Goal: Task Accomplishment & Management: Manage account settings

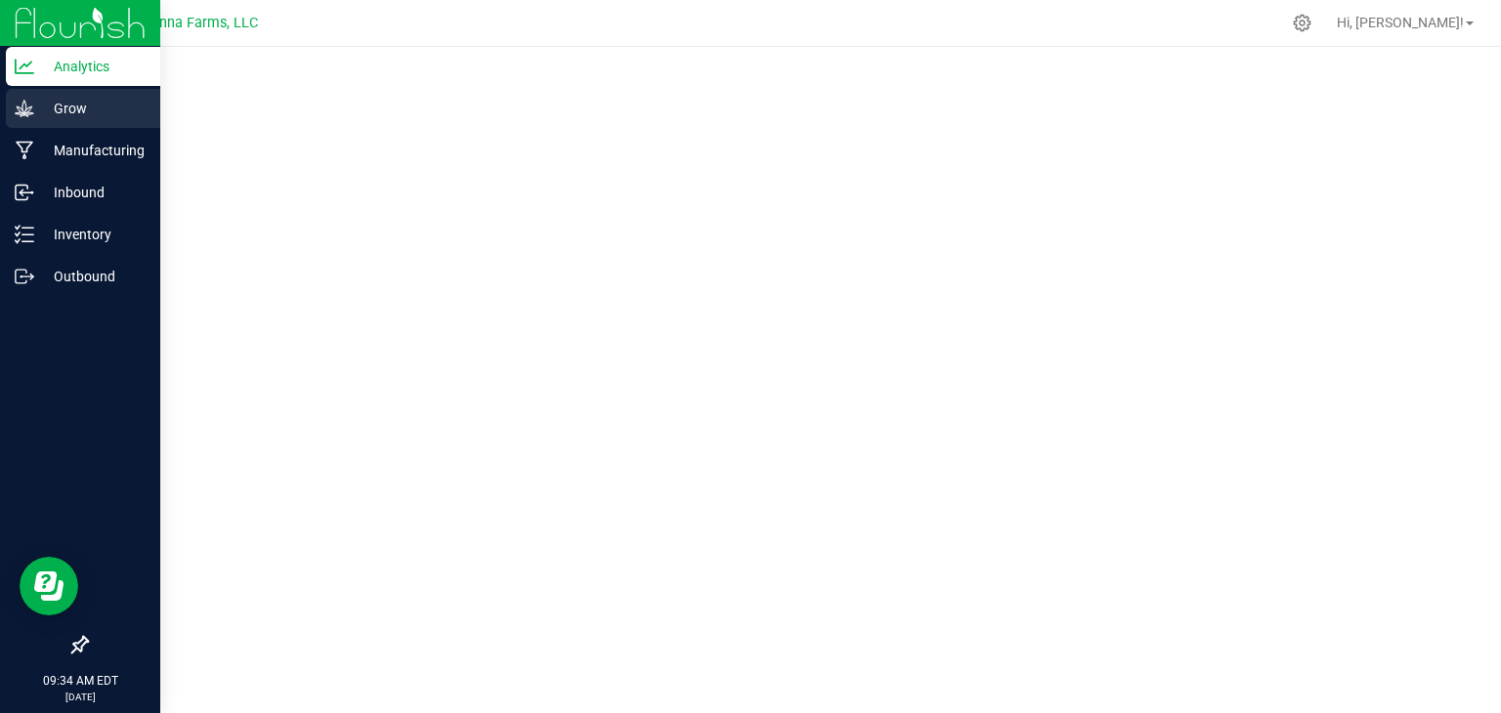
click at [71, 114] on p "Grow" at bounding box center [92, 108] width 117 height 23
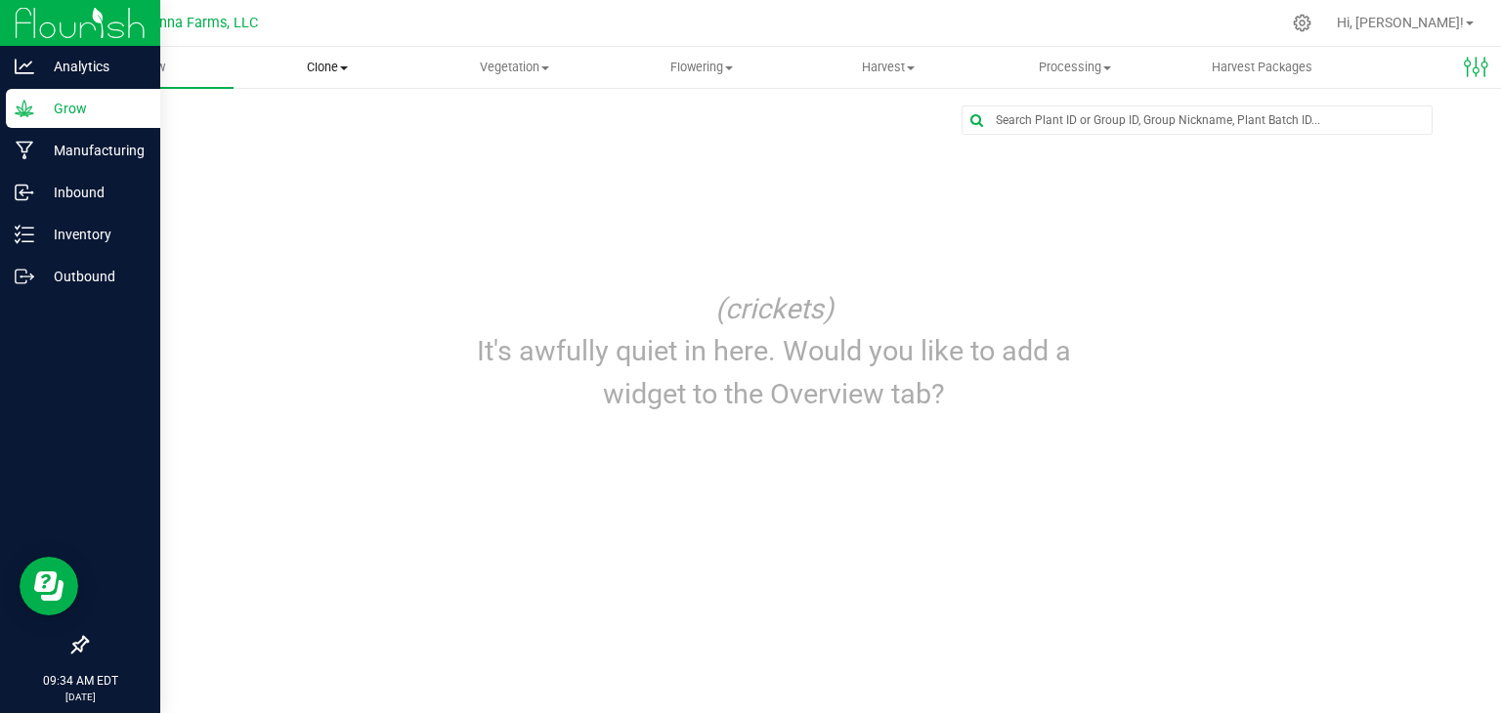
click at [338, 69] on span "Clone" at bounding box center [327, 68] width 185 height 18
click at [494, 68] on span "Vegetation" at bounding box center [514, 68] width 185 height 18
click at [482, 118] on span "Veg groups" at bounding box center [483, 117] width 124 height 17
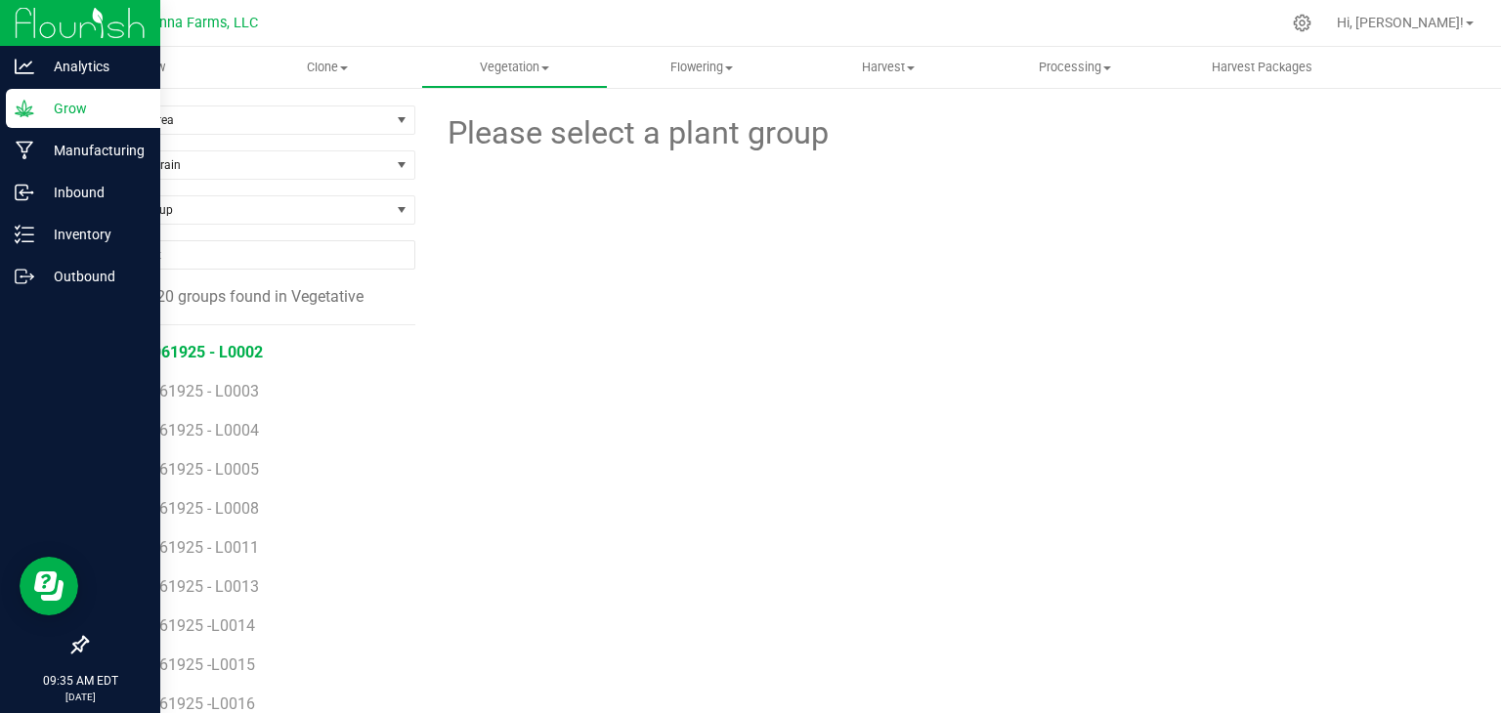
click at [246, 350] on span "313 - 061925 - L0002" at bounding box center [187, 352] width 150 height 19
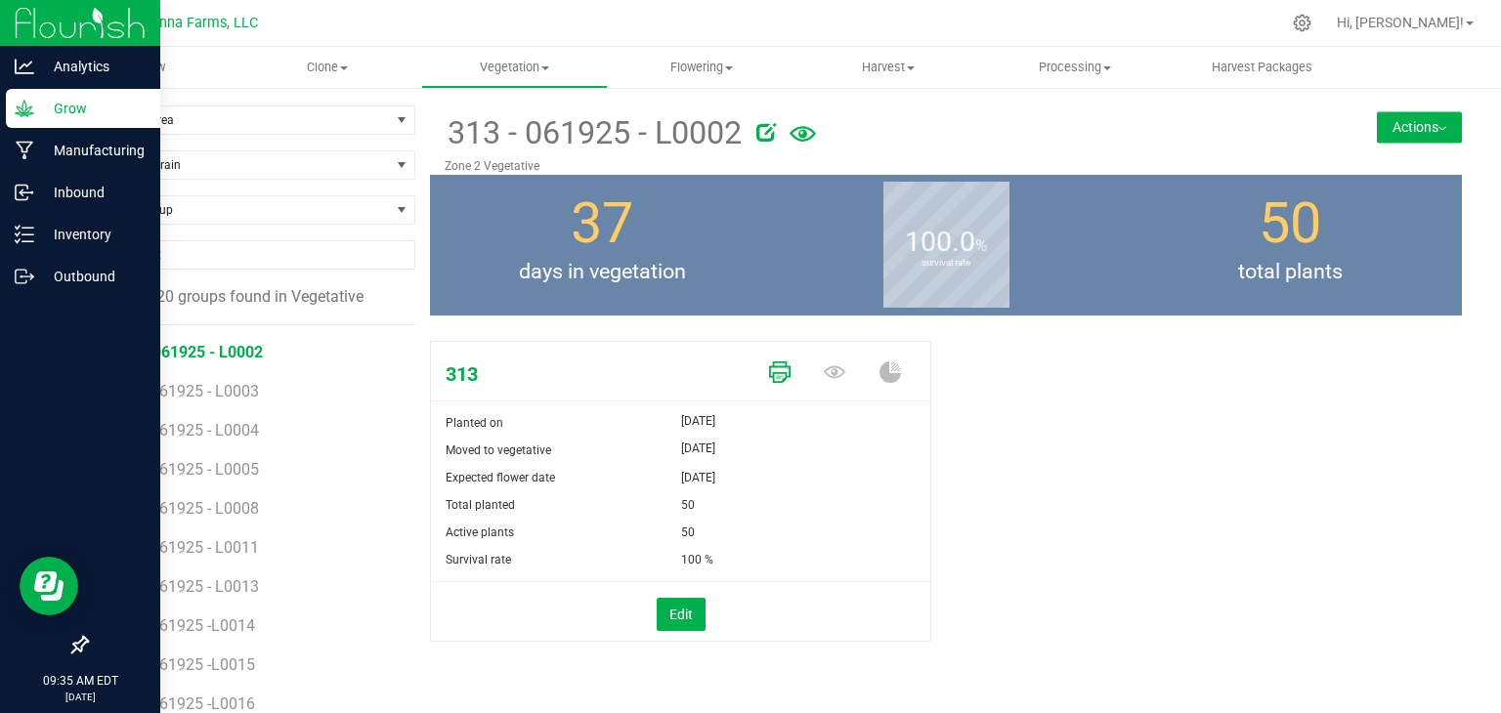
click at [769, 375] on icon at bounding box center [779, 372] width 21 height 21
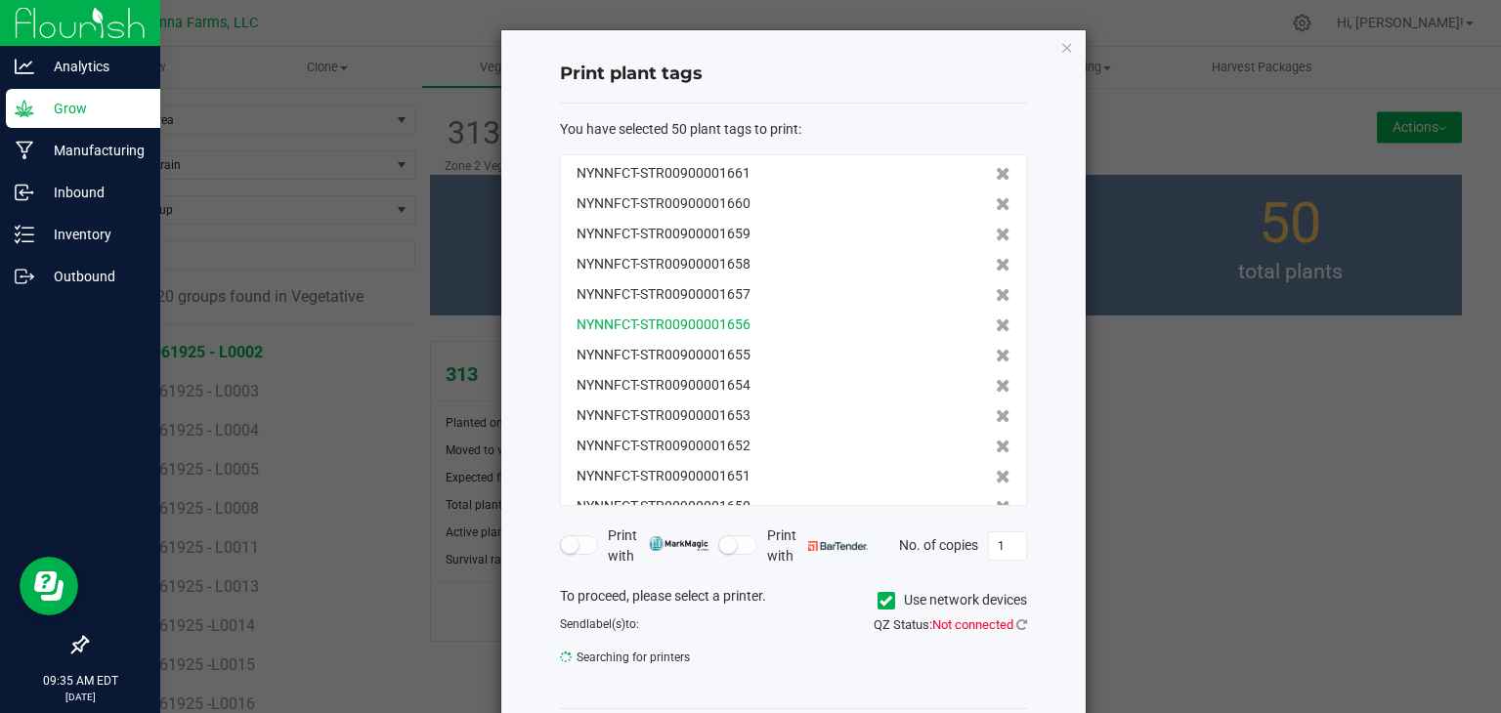
click at [715, 332] on span "NYNNFCT-STR00900001656" at bounding box center [664, 325] width 174 height 21
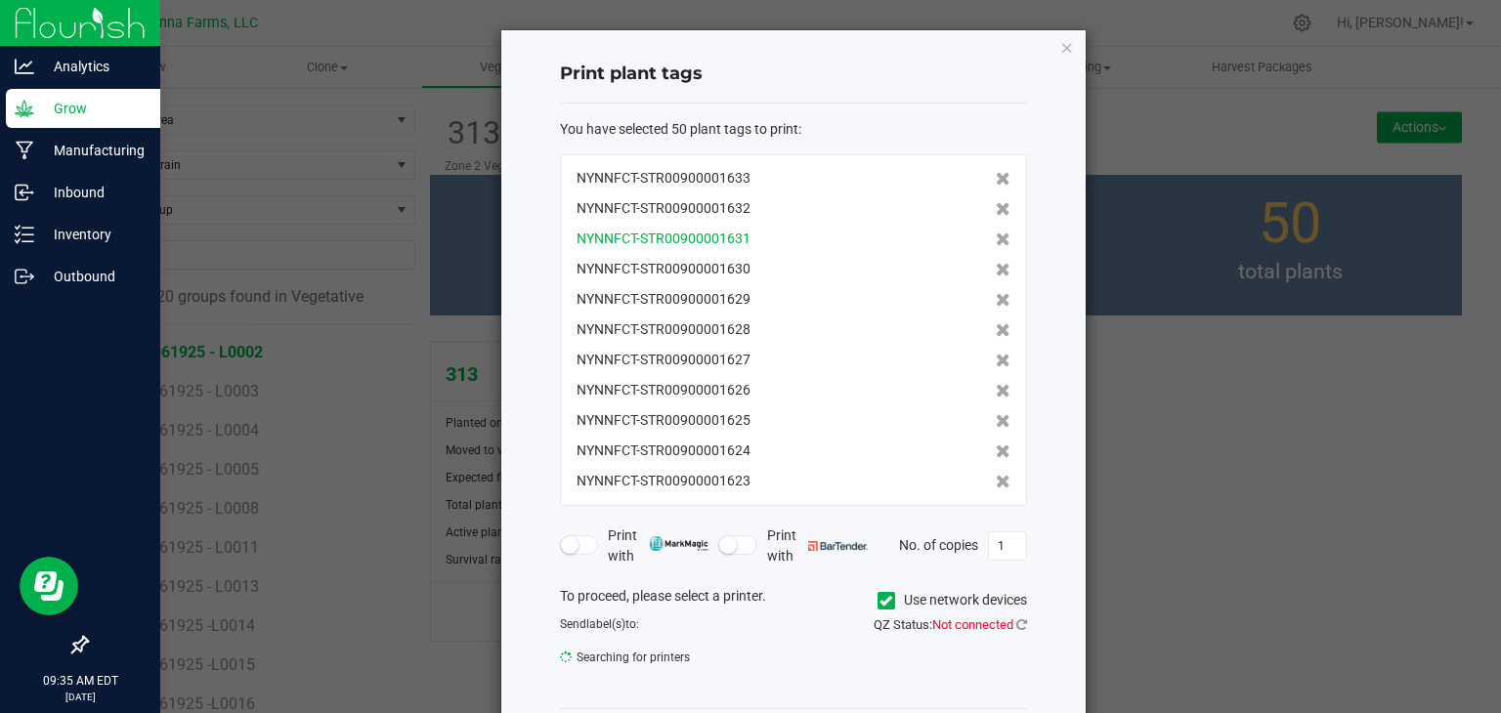
scroll to position [1180, 0]
drag, startPoint x: 767, startPoint y: 359, endPoint x: 460, endPoint y: 333, distance: 307.9
click at [460, 333] on div "Print plant tags You have selected 50 plant tags to print : NYNNFCT-STR00900001…" at bounding box center [758, 403] width 657 height 748
click at [726, 283] on div "NYNNFCT-STR00900001661 NYNNFCT-STR00900001660 NYNNFCT-STR00900001659 NYNNFCT-ST…" at bounding box center [793, 330] width 467 height 352
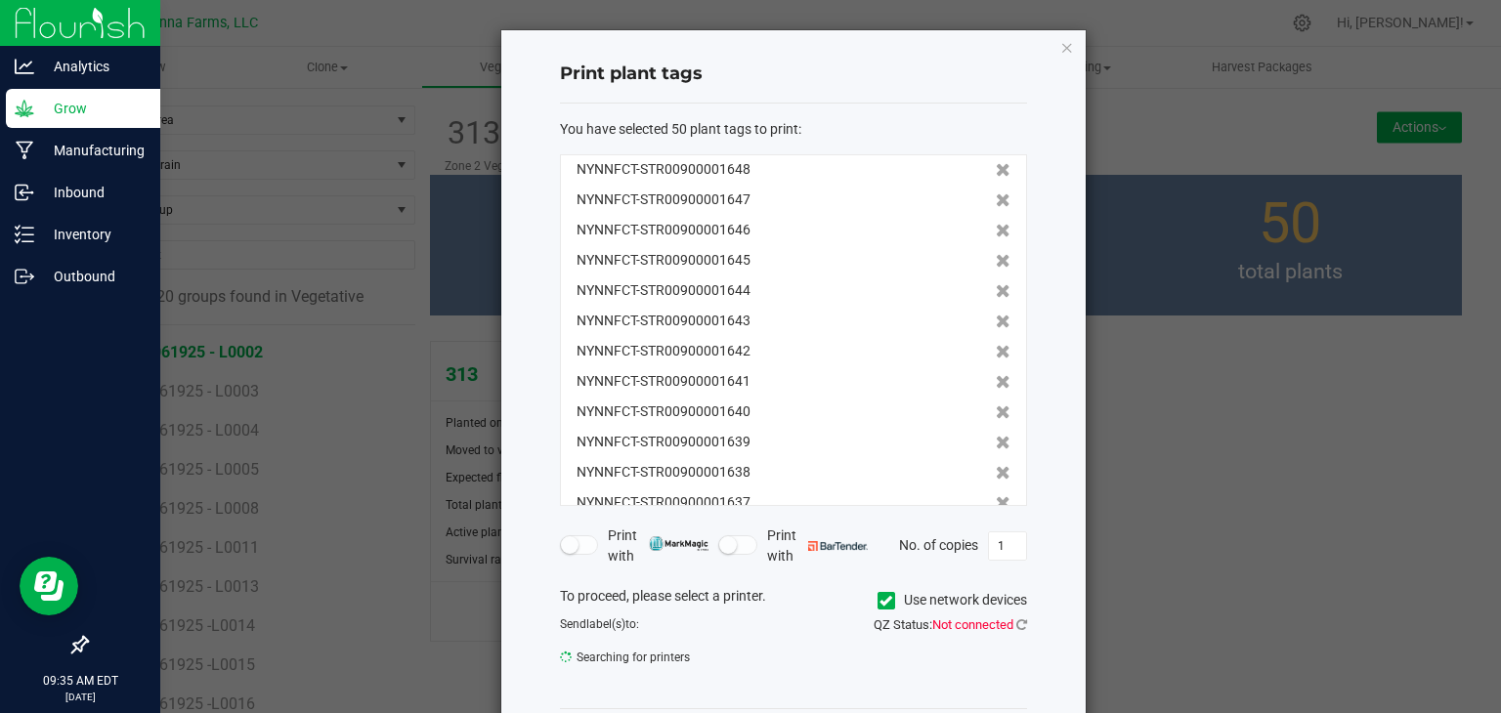
scroll to position [0, 0]
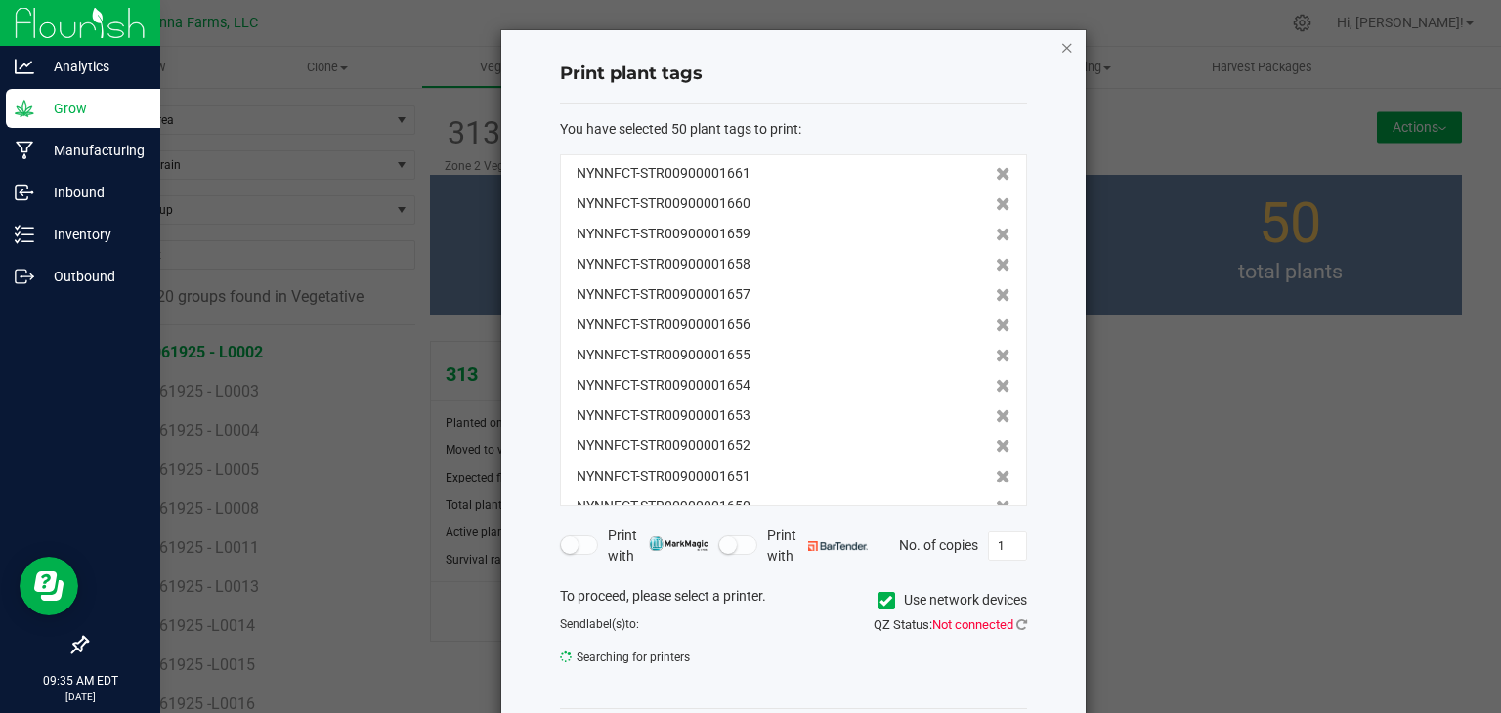
click at [1061, 48] on icon "button" at bounding box center [1067, 46] width 14 height 23
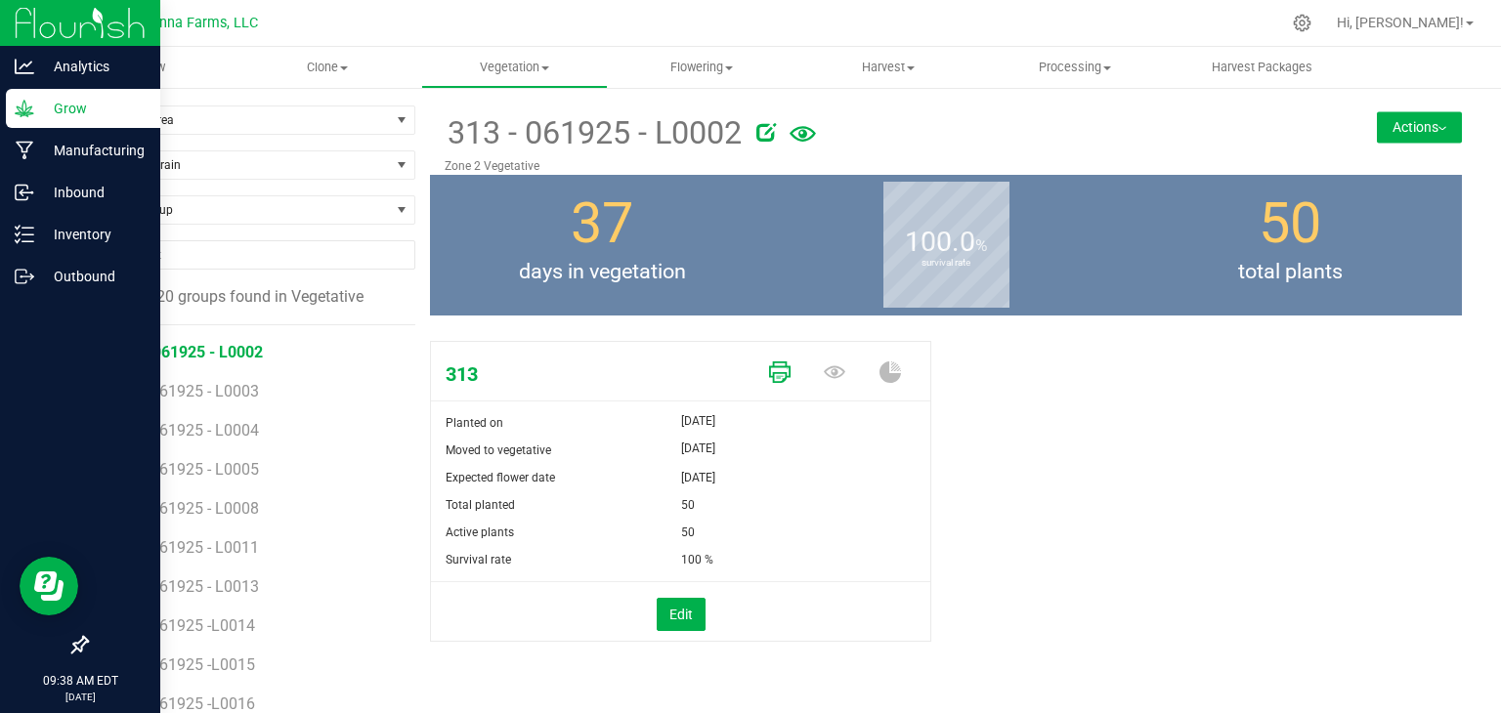
click at [774, 379] on icon at bounding box center [779, 372] width 21 height 21
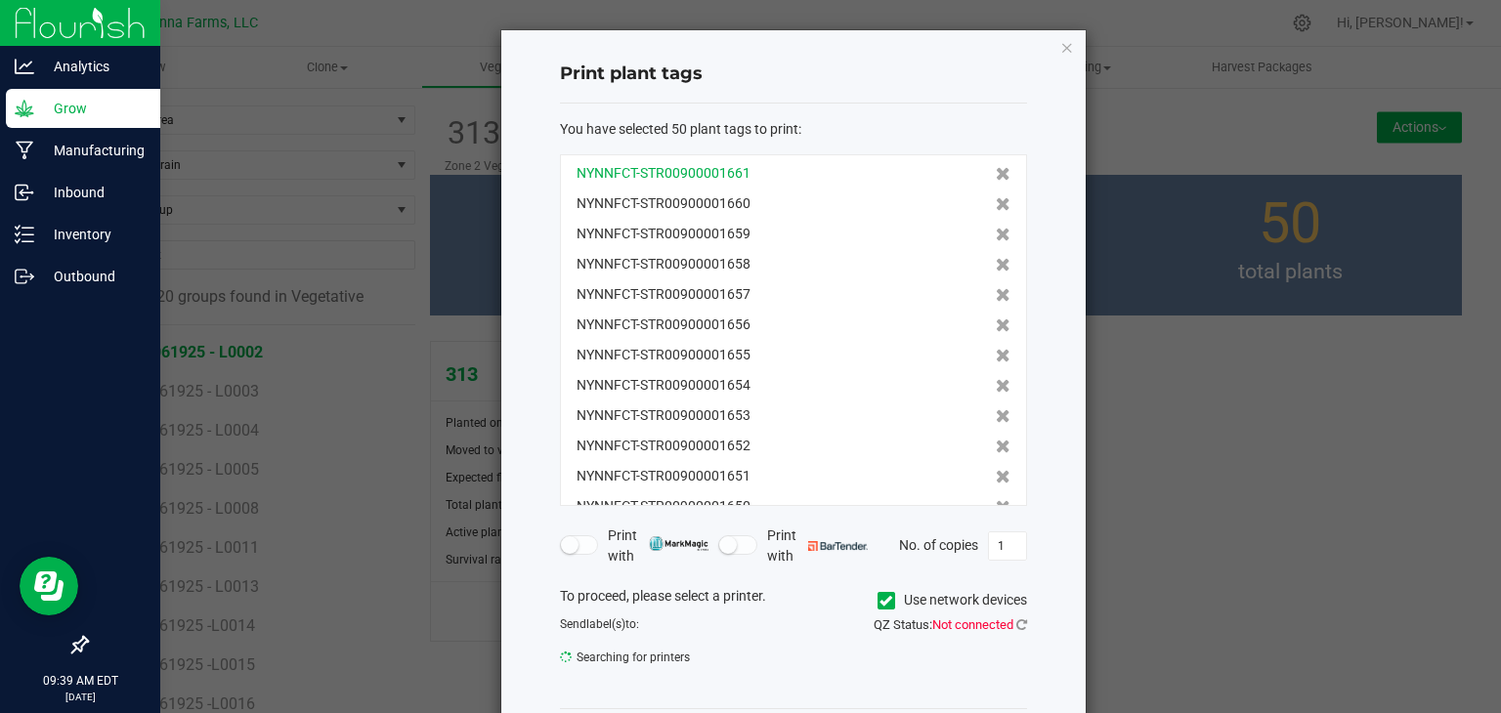
click at [724, 165] on span "NYNNFCT-STR00900001661" at bounding box center [664, 173] width 174 height 21
click at [751, 171] on div "NYNNFCT-STR00900001661" at bounding box center [794, 173] width 434 height 21
click at [1060, 46] on icon "button" at bounding box center [1067, 46] width 14 height 23
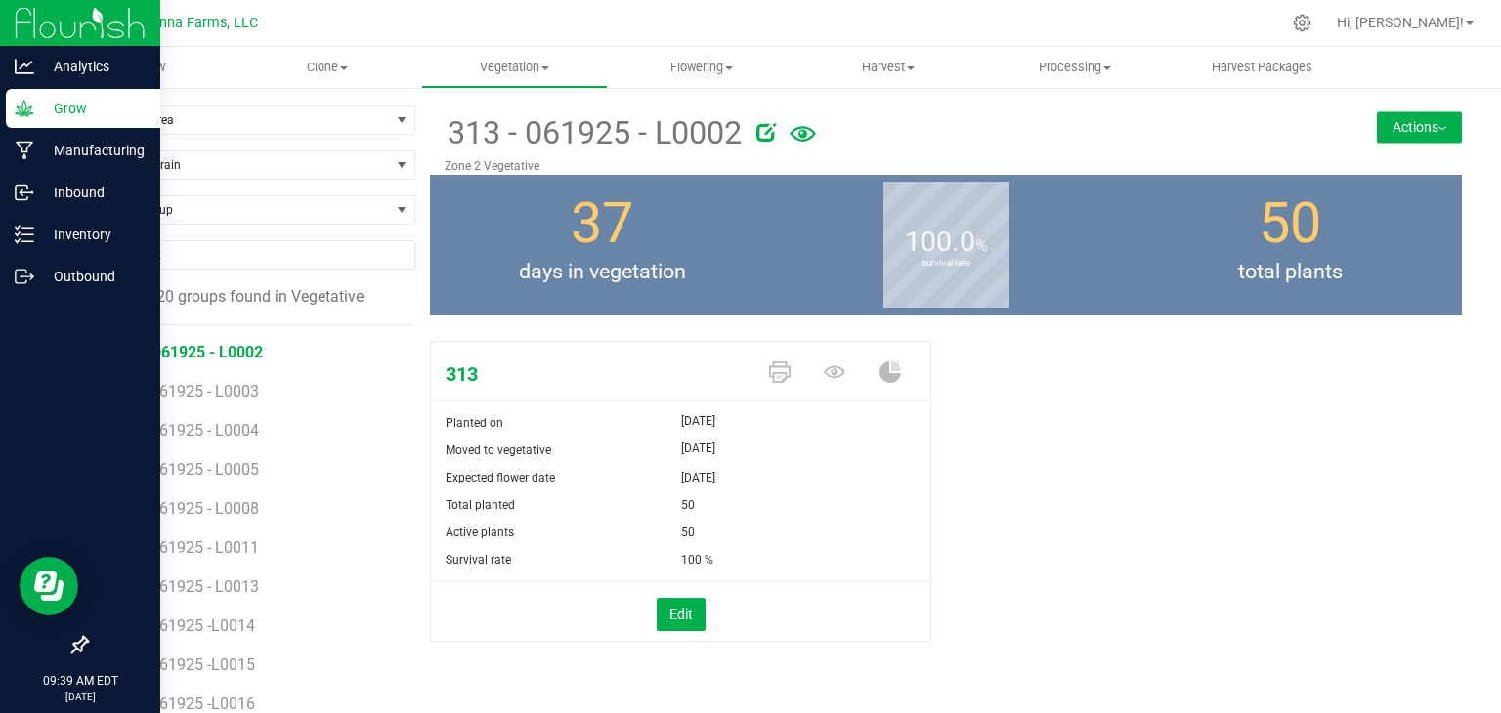
drag, startPoint x: 1053, startPoint y: 454, endPoint x: 891, endPoint y: 443, distance: 162.6
click at [1052, 454] on div "313 Planted on [DATE] Moved to vegetative [DATE] Expected flower date [DATE] To…" at bounding box center [946, 512] width 1032 height 358
click at [321, 60] on span "Clone" at bounding box center [327, 68] width 185 height 18
click at [327, 138] on span "Cloning groups" at bounding box center [308, 141] width 148 height 17
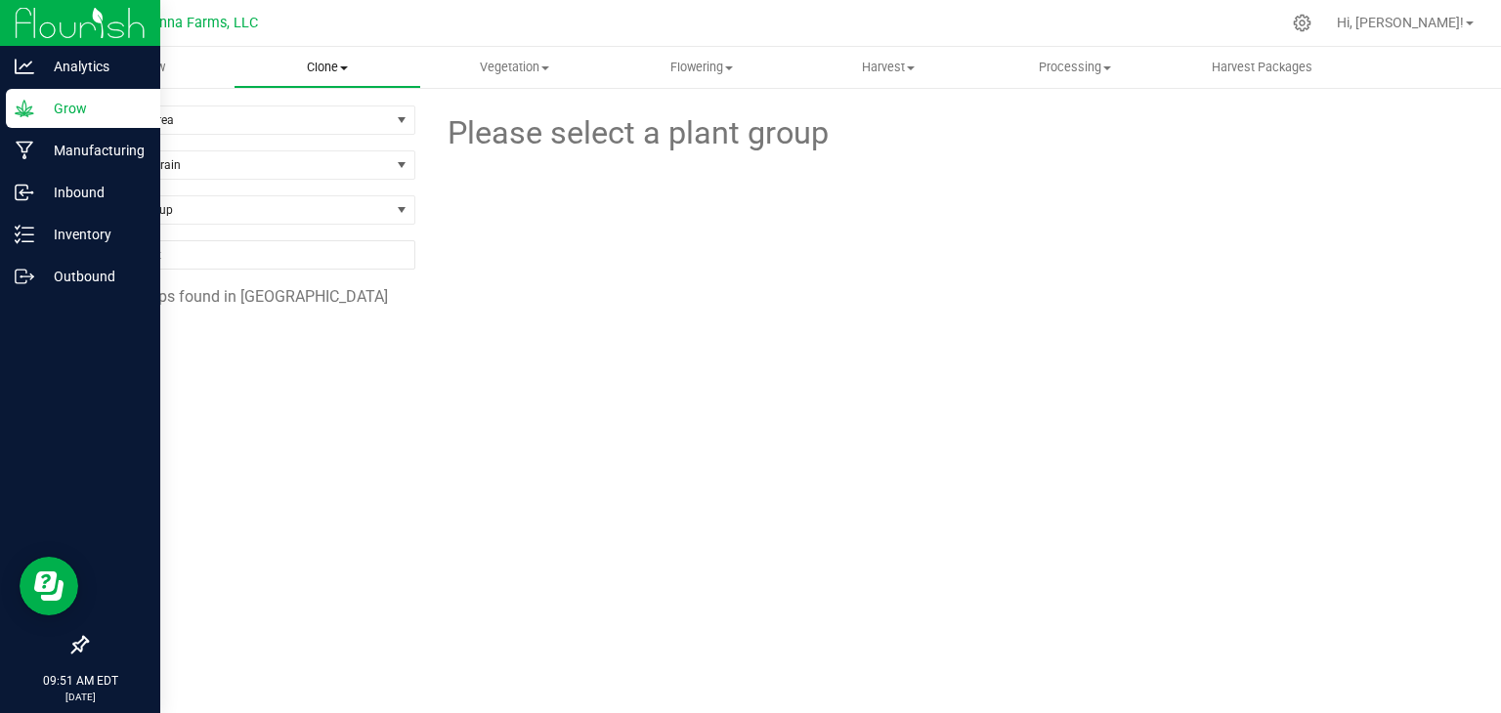
click at [348, 66] on span at bounding box center [344, 68] width 8 height 4
click at [324, 121] on span "Create plants" at bounding box center [303, 117] width 138 height 17
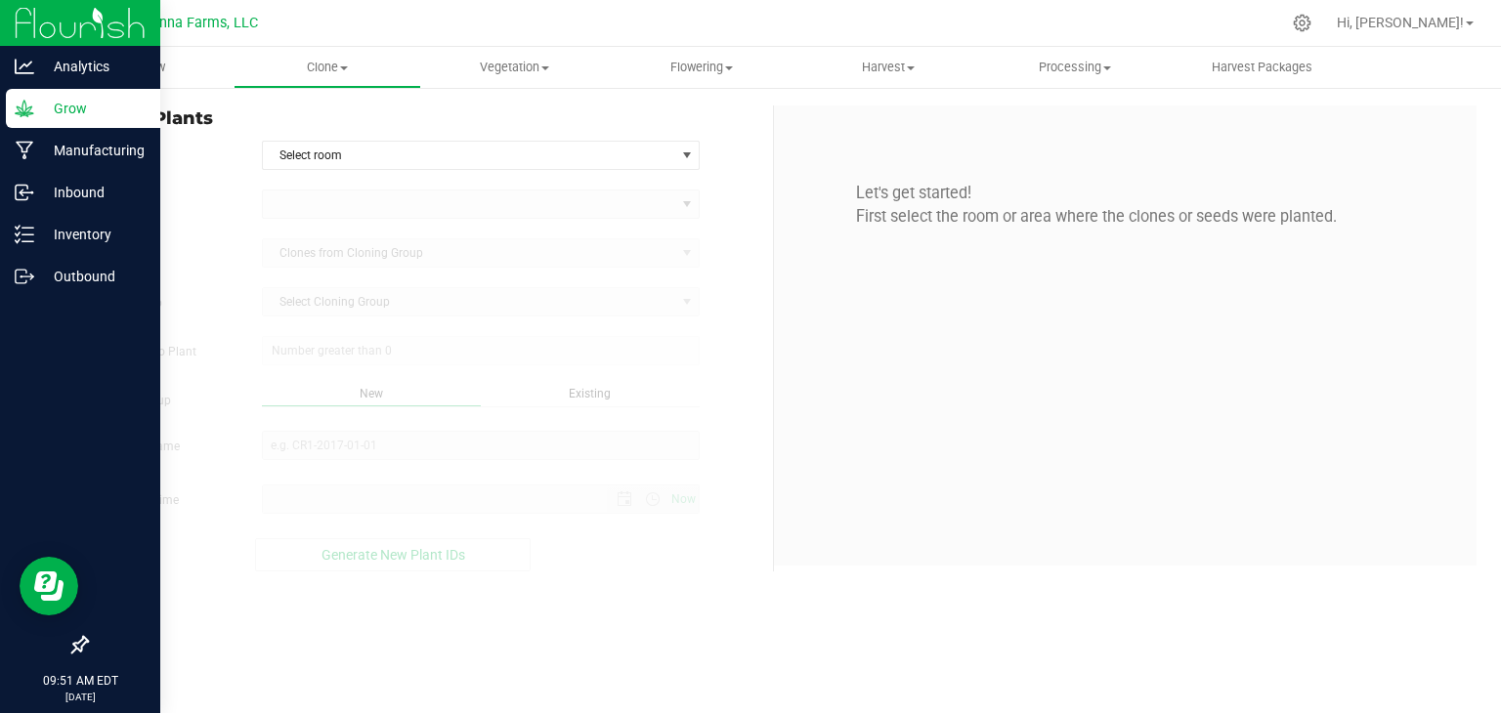
type input "[DATE] 9:51 AM"
click at [339, 152] on span "Select room" at bounding box center [469, 155] width 412 height 27
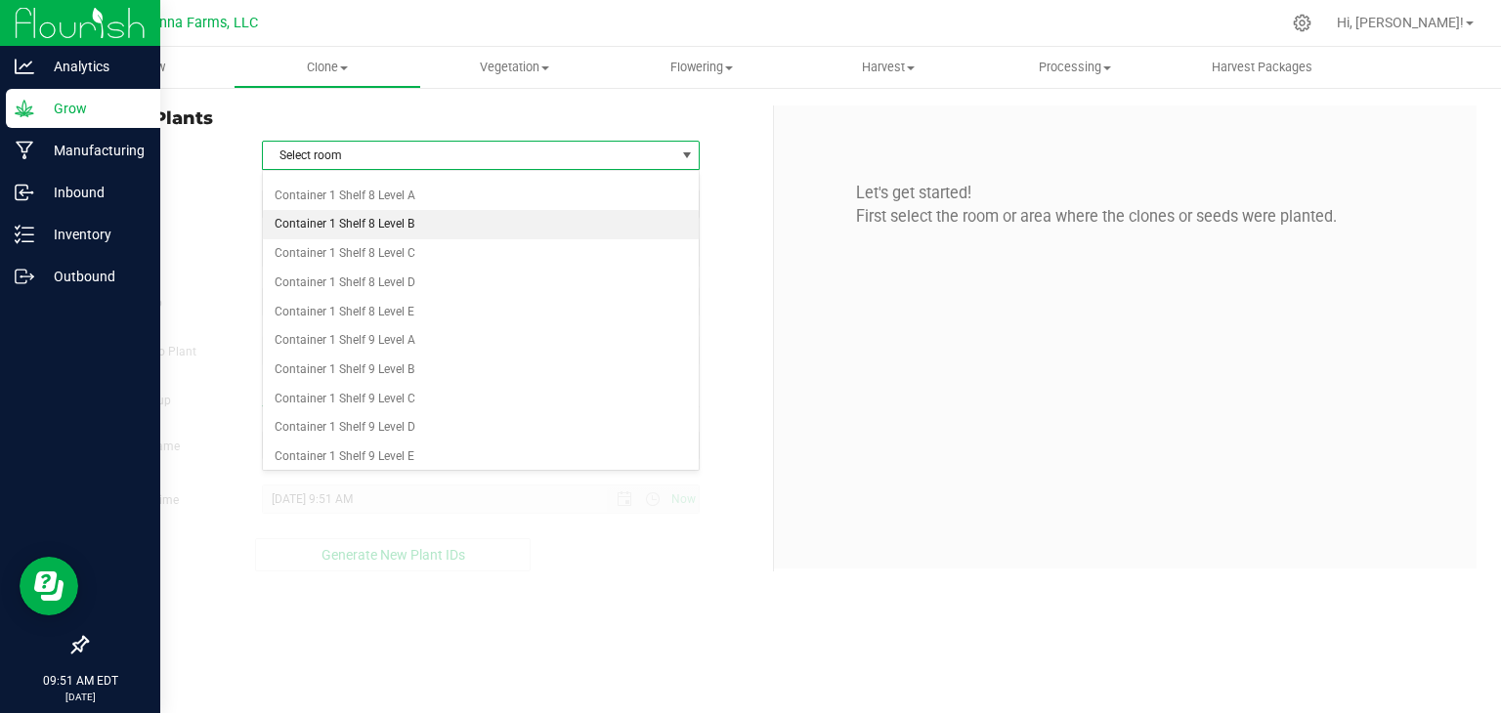
scroll to position [7641, 0]
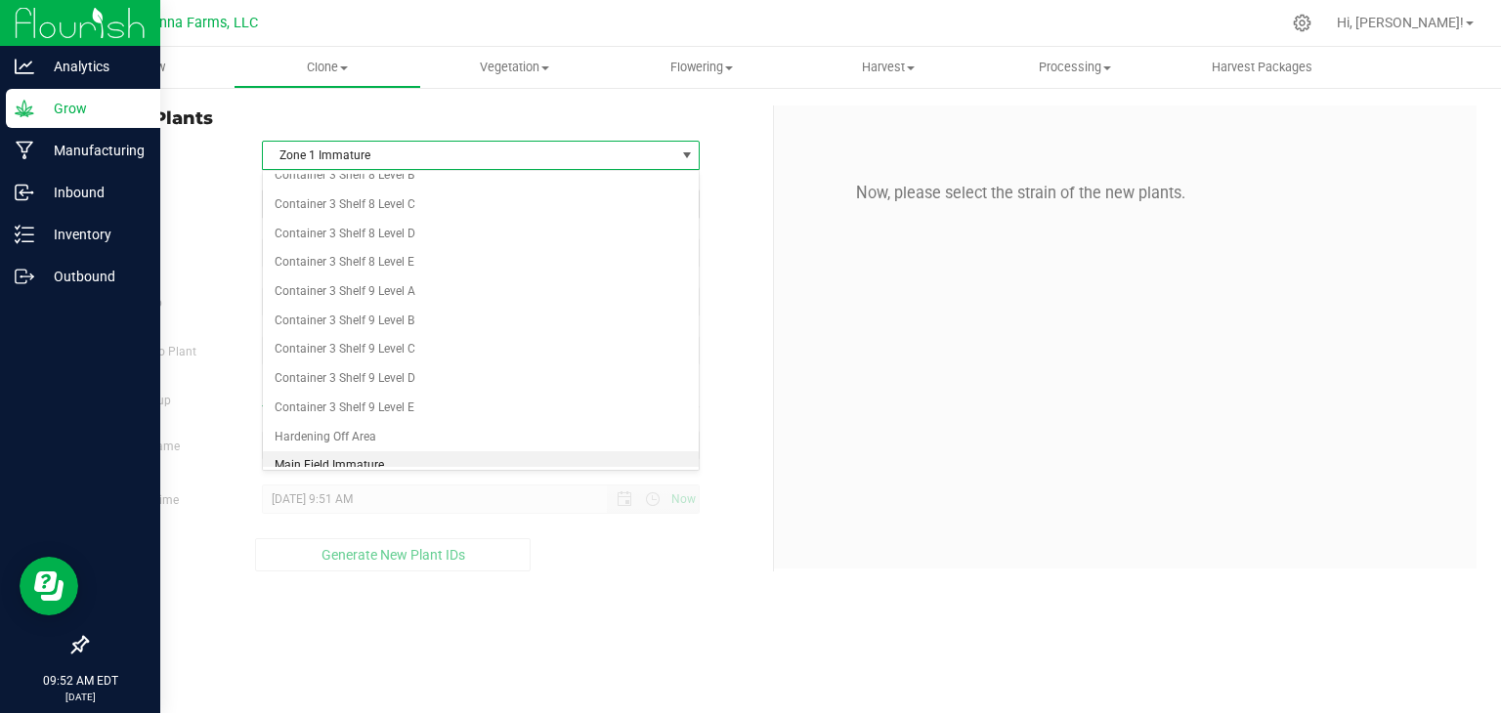
scroll to position [7699, 0]
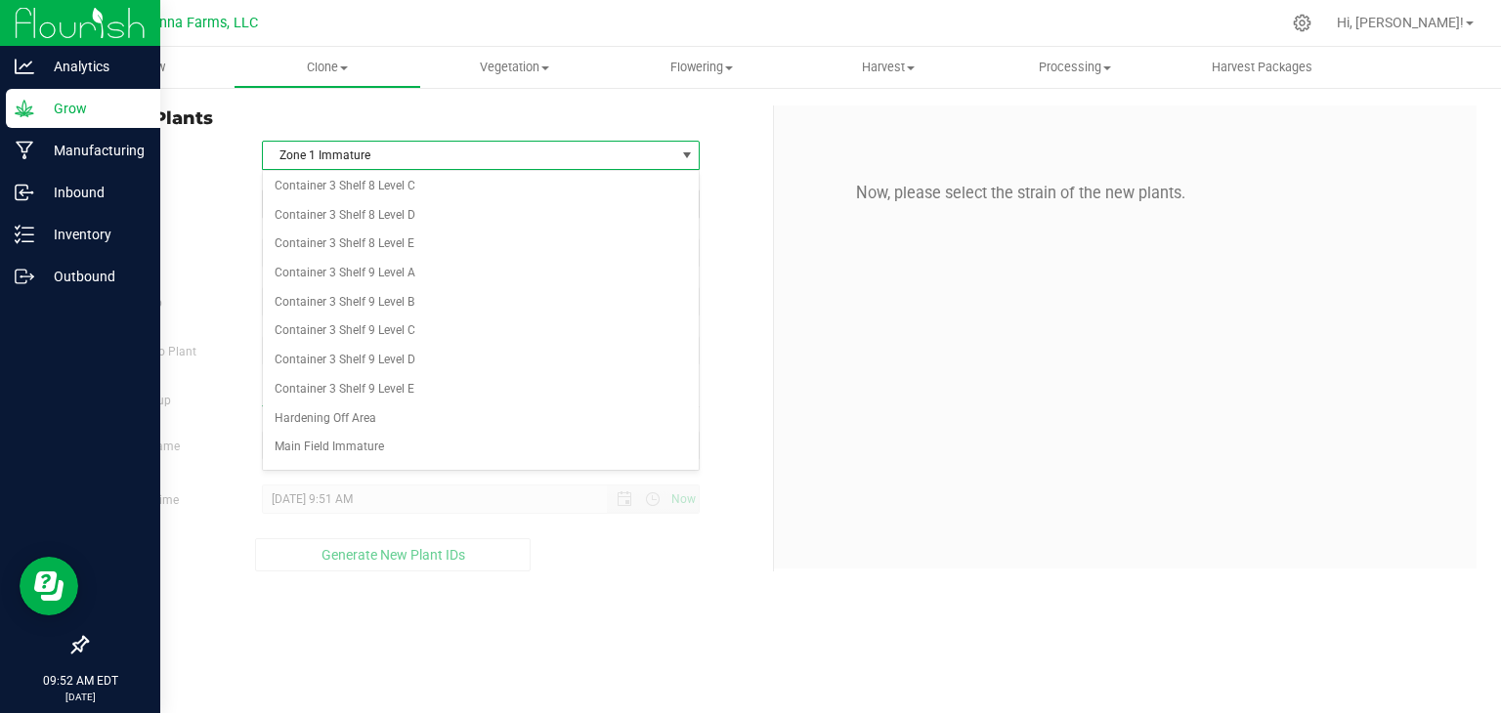
click at [356, 521] on li "Zone 2 Immature" at bounding box center [481, 535] width 437 height 29
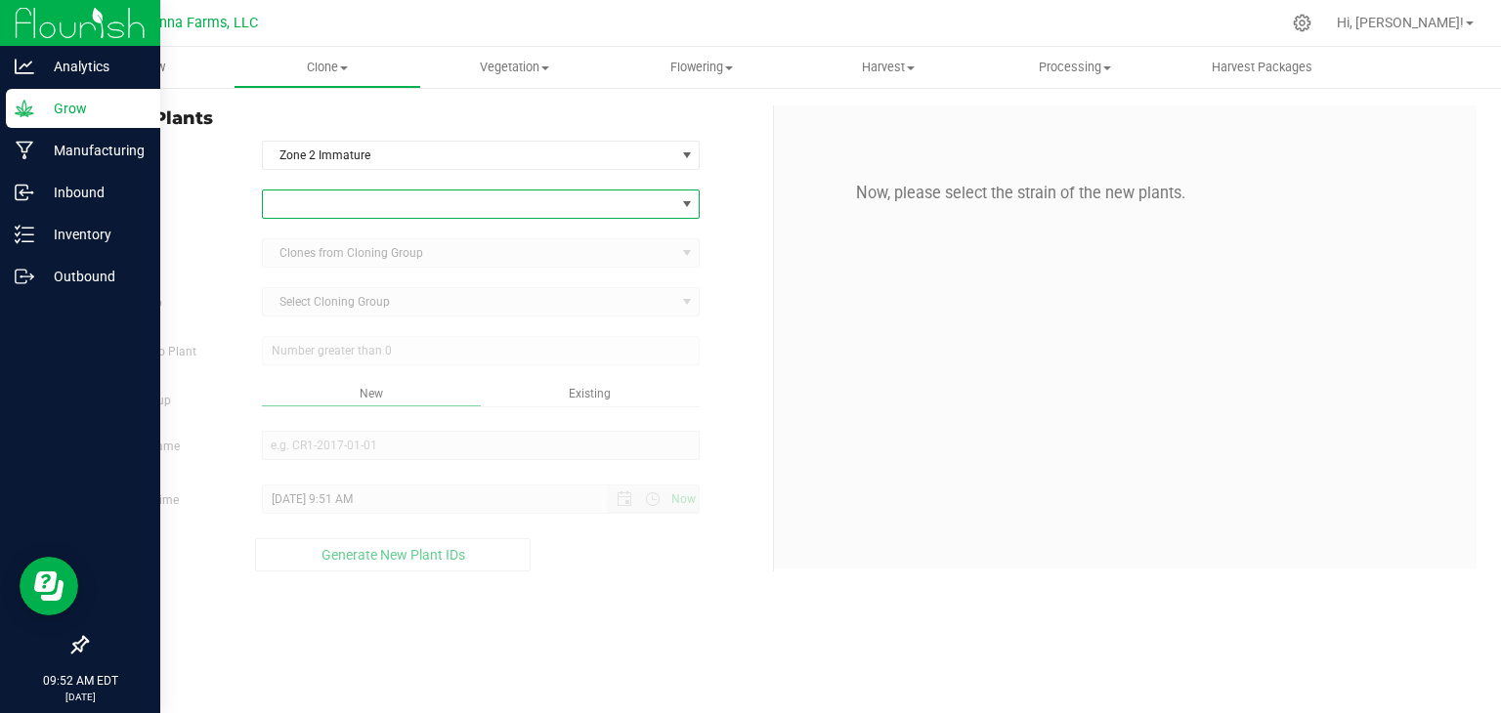
click at [407, 204] on span at bounding box center [469, 204] width 412 height 27
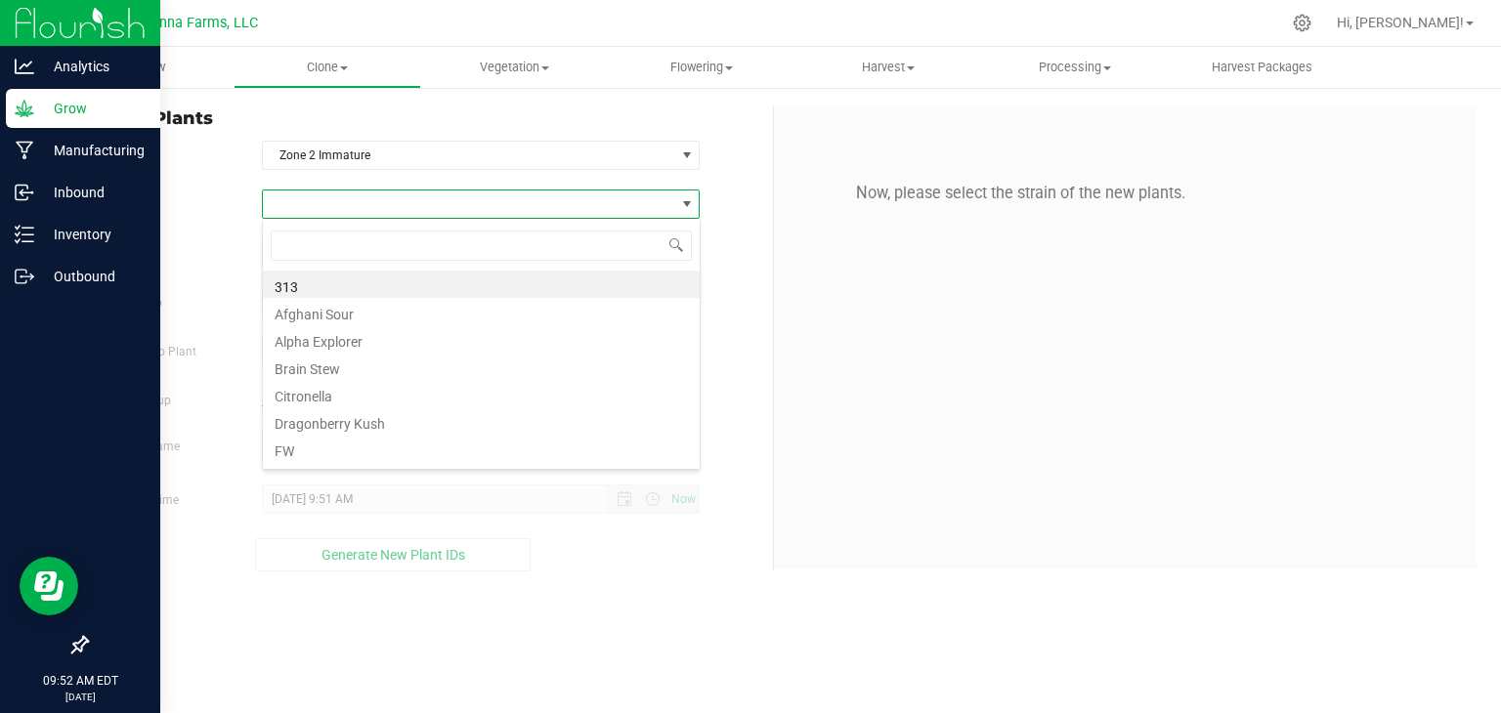
scroll to position [28, 438]
click at [409, 277] on li "313" at bounding box center [481, 284] width 437 height 27
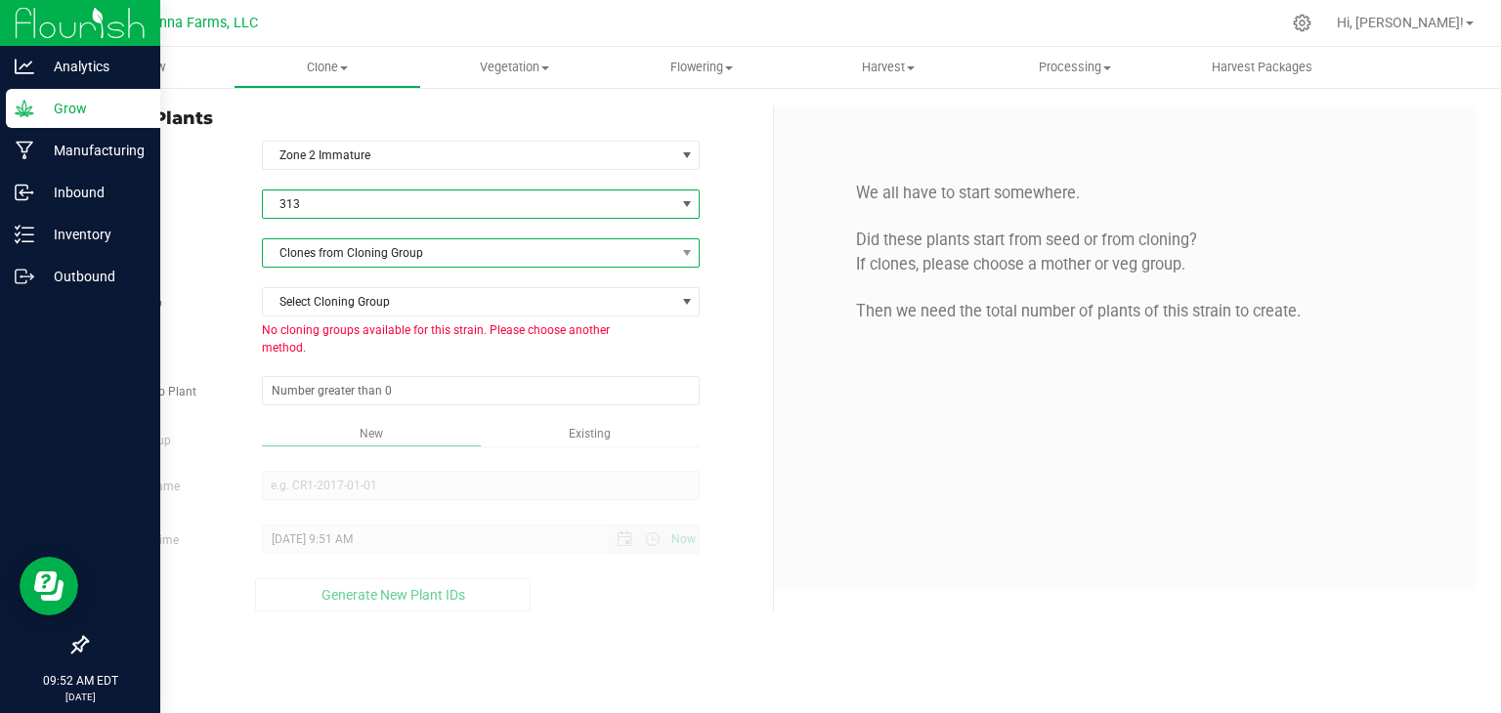
click at [397, 255] on span "Clones from Cloning Group" at bounding box center [469, 252] width 412 height 27
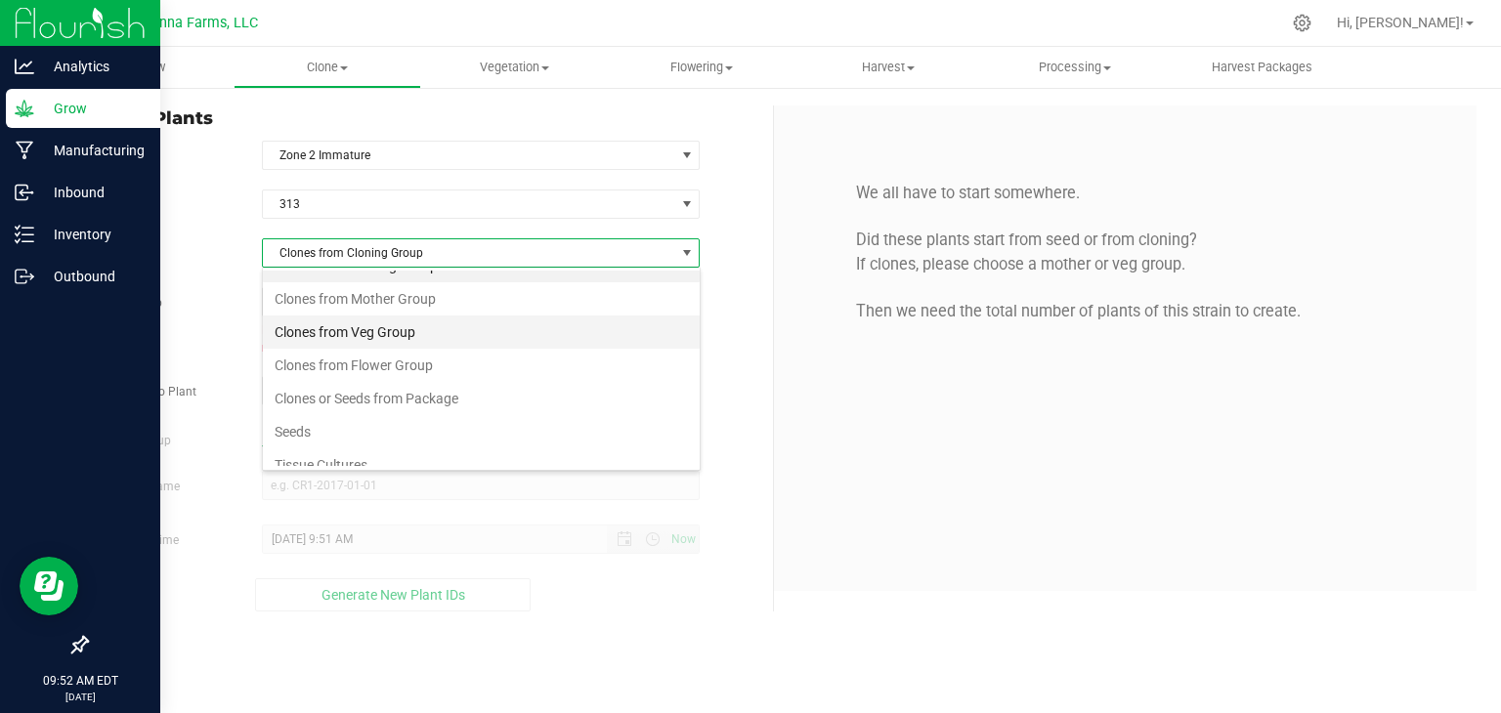
scroll to position [34, 0]
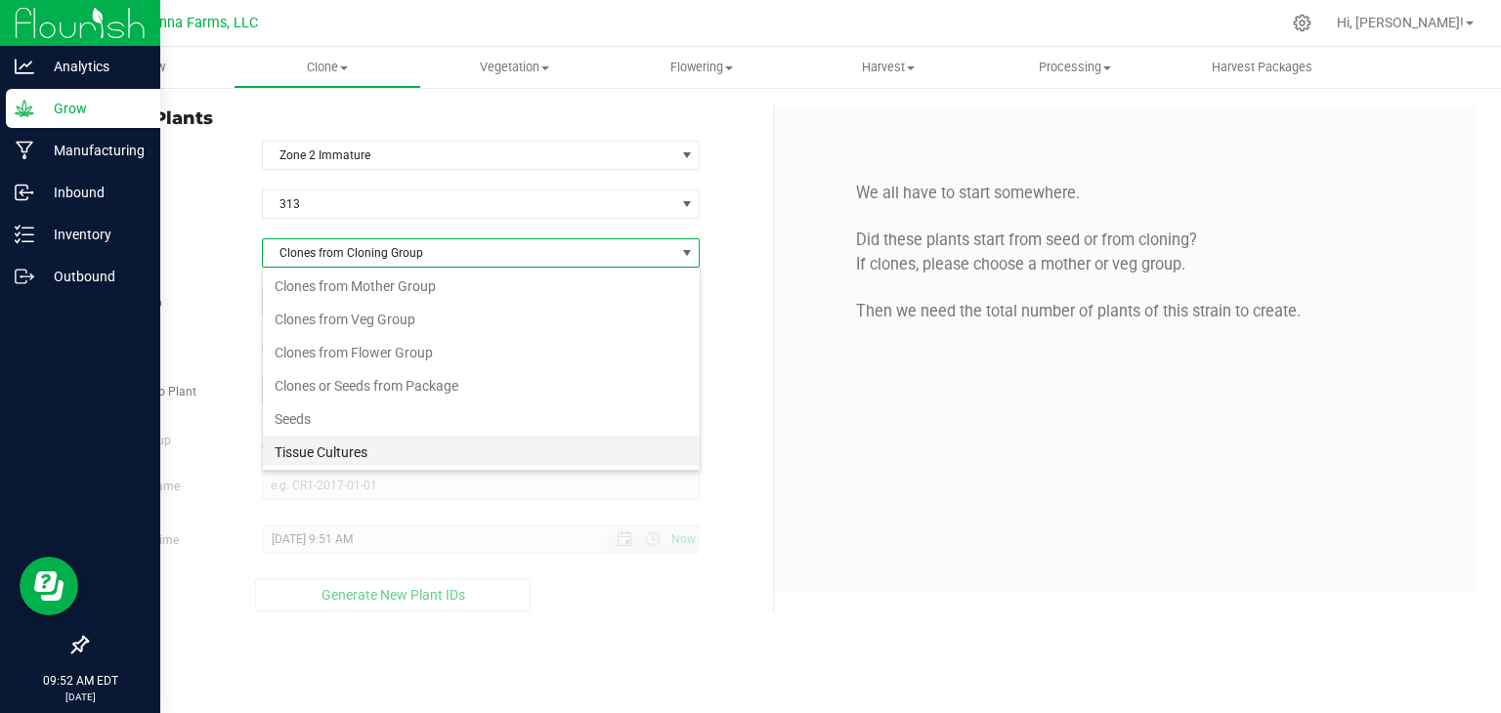
click at [384, 447] on li "Tissue Cultures" at bounding box center [481, 452] width 437 height 33
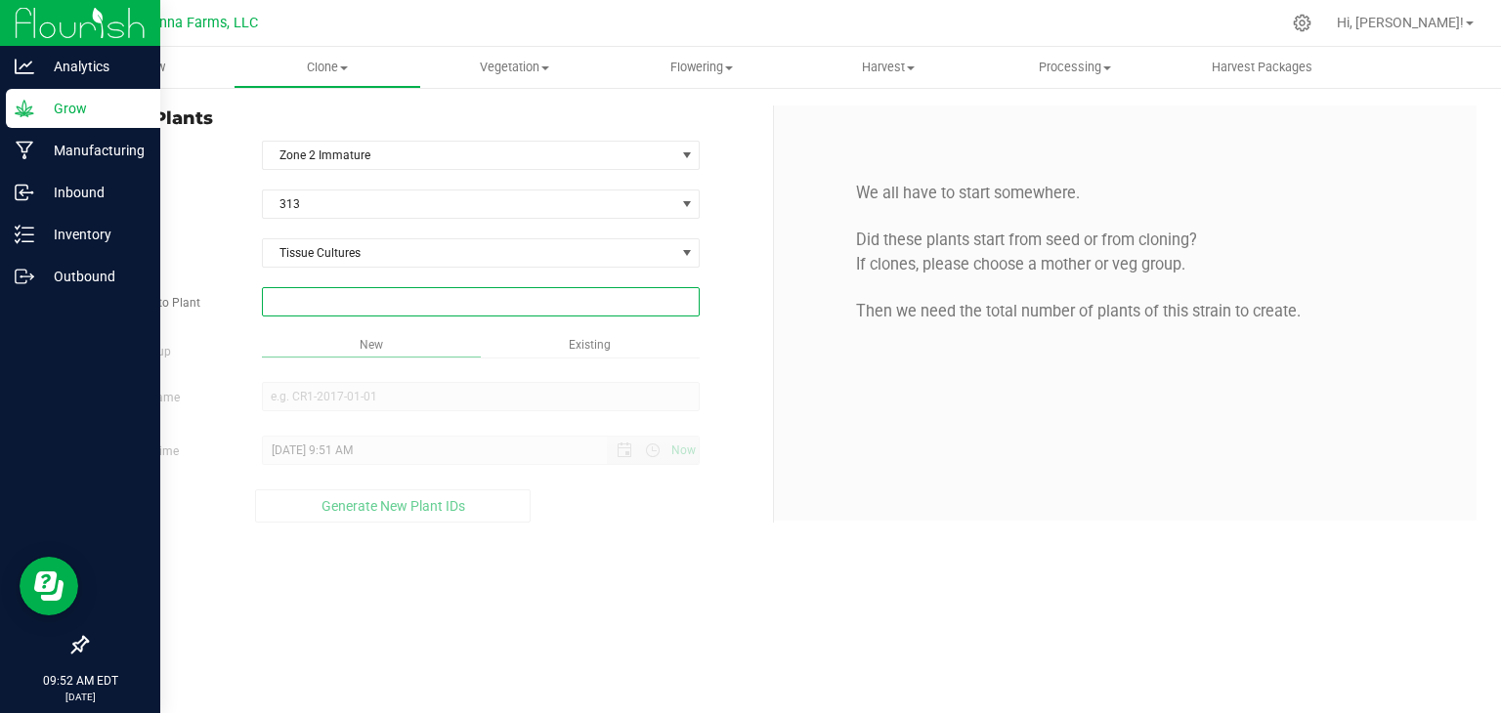
click at [413, 295] on span at bounding box center [481, 301] width 439 height 29
type input "25"
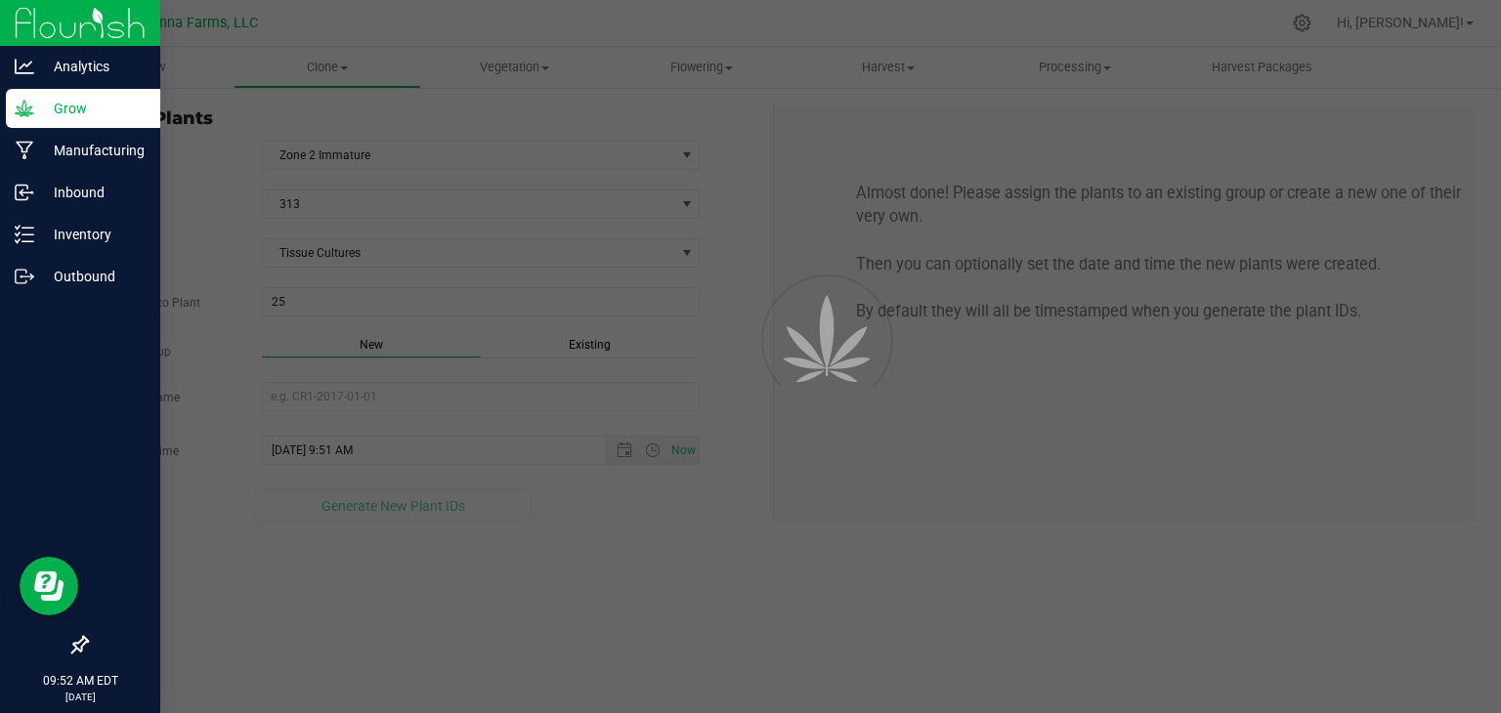
click at [357, 345] on div "Overview Clone Create plants Cloning groups Cloning plants Apply to plants Vege…" at bounding box center [774, 380] width 1454 height 666
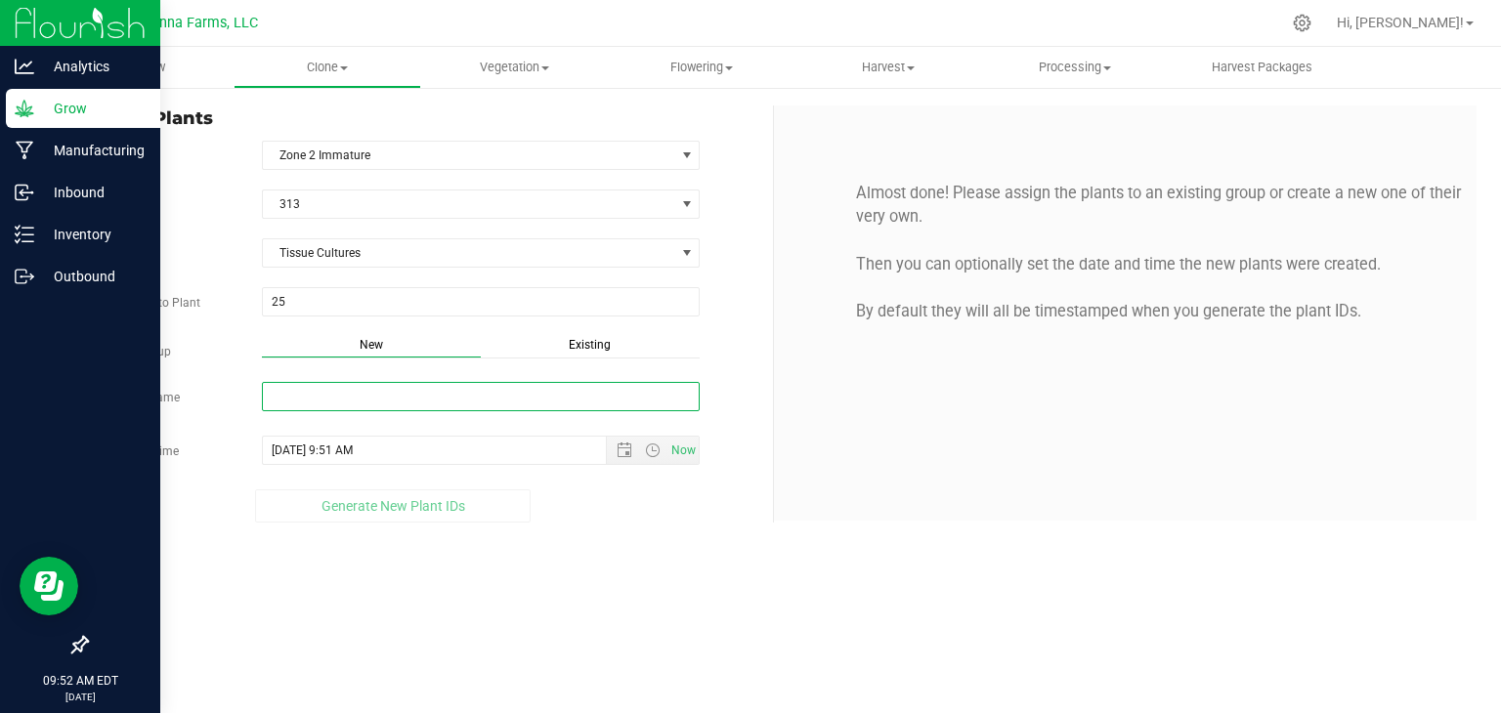
click at [348, 396] on input "New Group Name" at bounding box center [481, 396] width 439 height 29
click at [807, 398] on div "Almost done! Please assign the plants to an existing group or create a new one …" at bounding box center [1125, 313] width 703 height 415
click at [383, 392] on input "New Group Name" at bounding box center [481, 396] width 439 height 29
click at [860, 489] on div "Almost done! Please assign the plants to an existing group or create a new one …" at bounding box center [1125, 313] width 703 height 415
click at [493, 400] on input "New Group Name" at bounding box center [481, 396] width 439 height 29
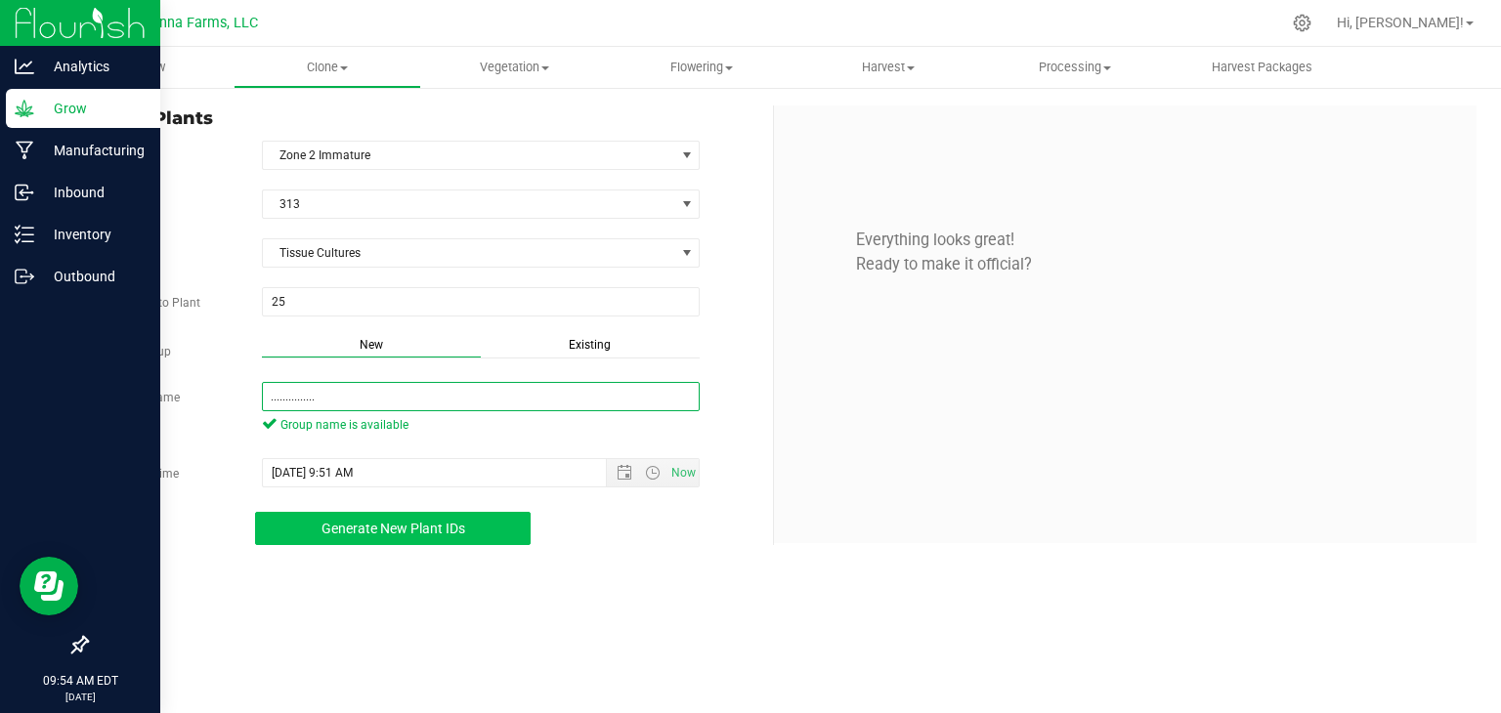
type input "..............."
click at [427, 525] on span "Generate New Plant IDs" at bounding box center [394, 529] width 144 height 16
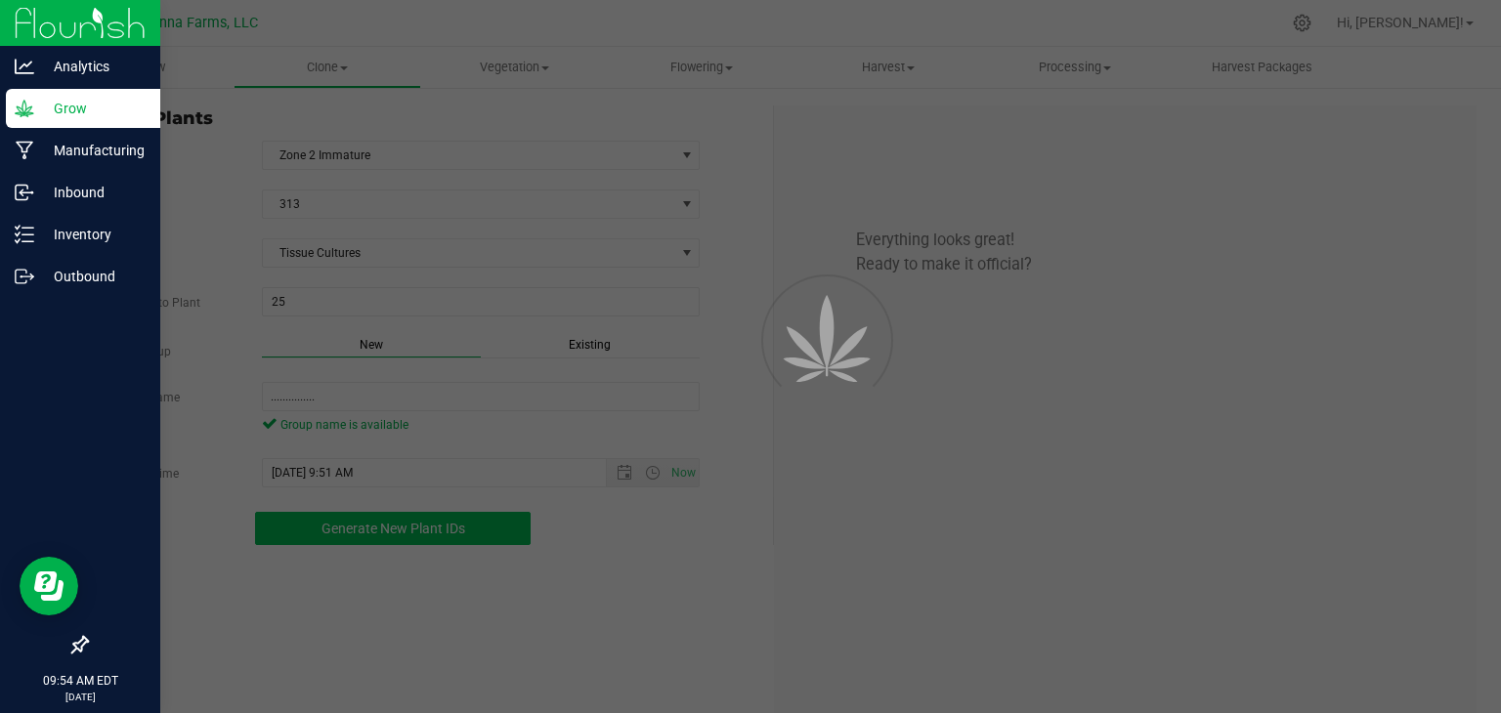
scroll to position [59, 0]
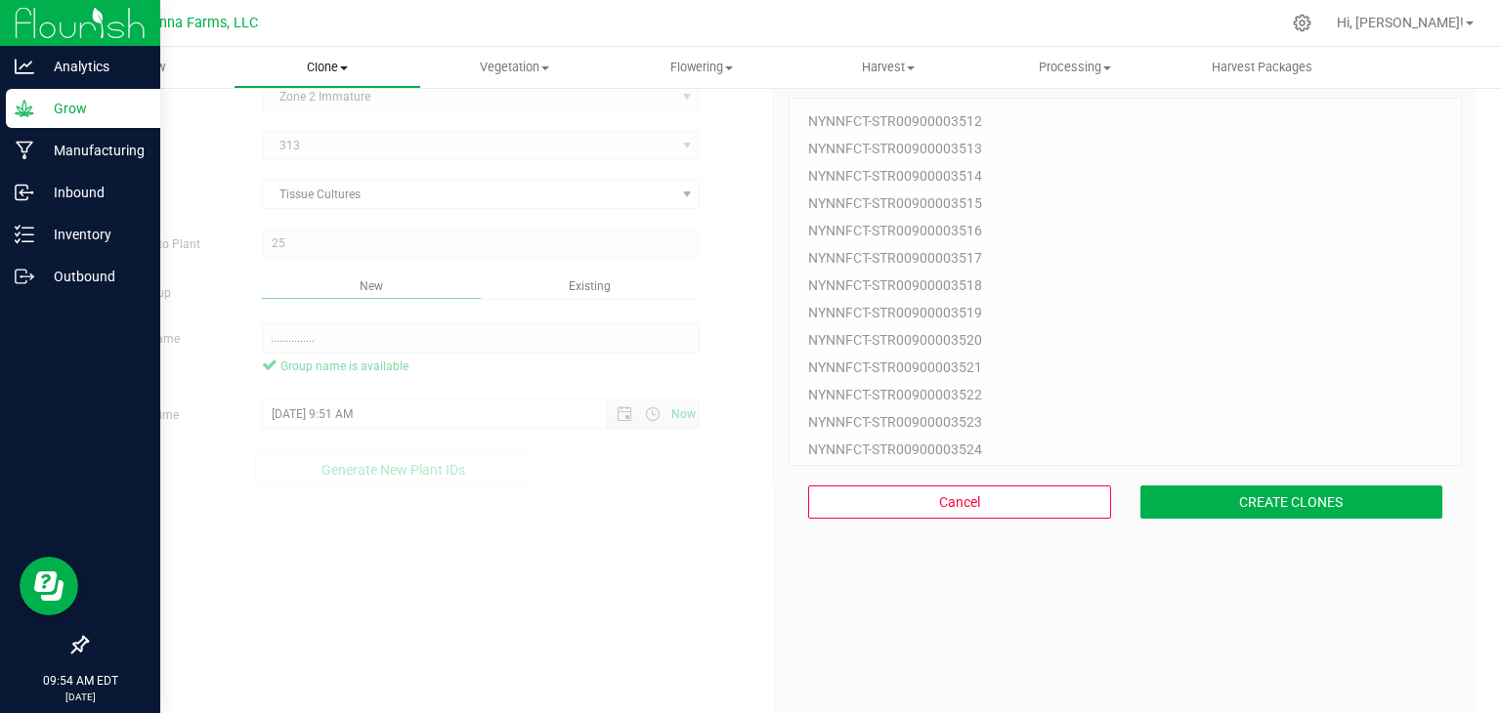
click at [344, 66] on span at bounding box center [344, 68] width 8 height 4
click at [344, 137] on span "Cloning groups" at bounding box center [308, 141] width 148 height 17
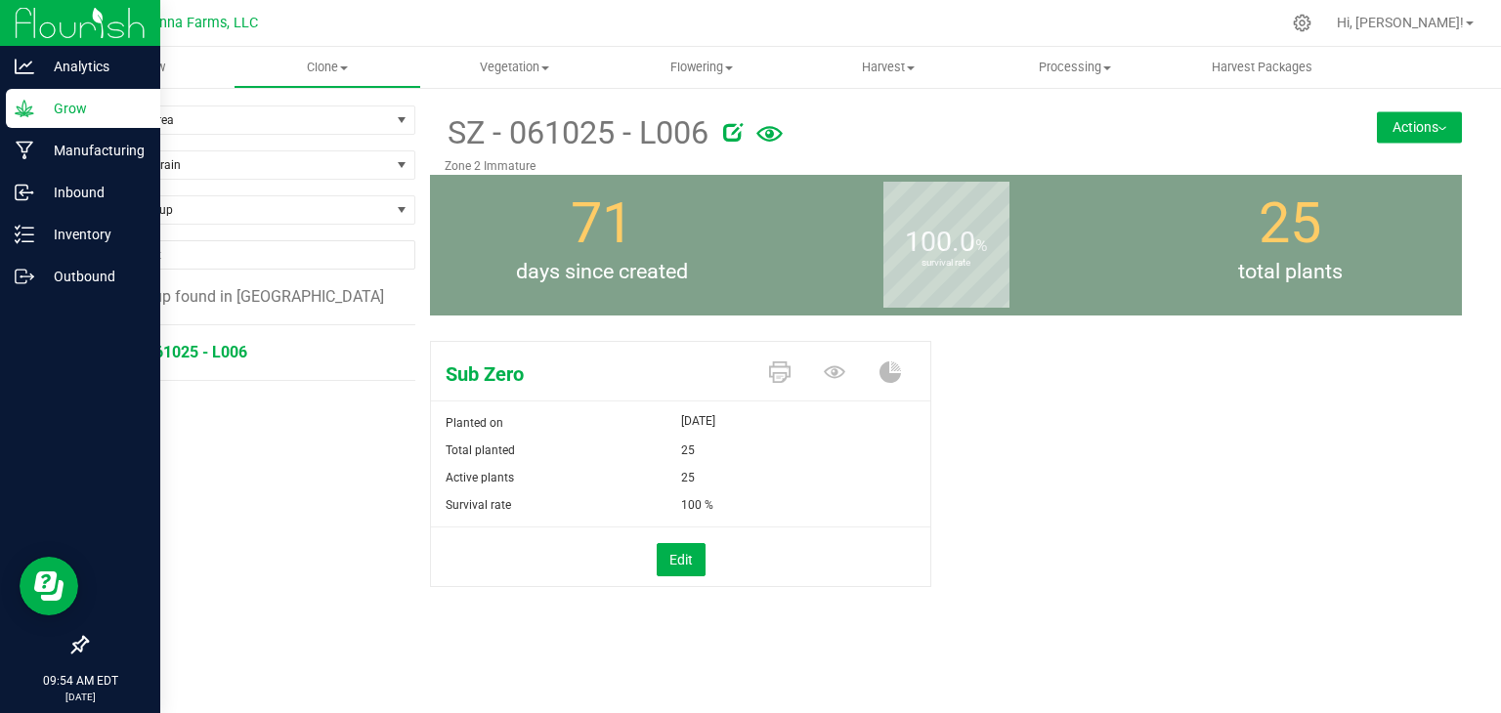
click at [188, 345] on span "SZ - 061025 - L006" at bounding box center [179, 352] width 135 height 19
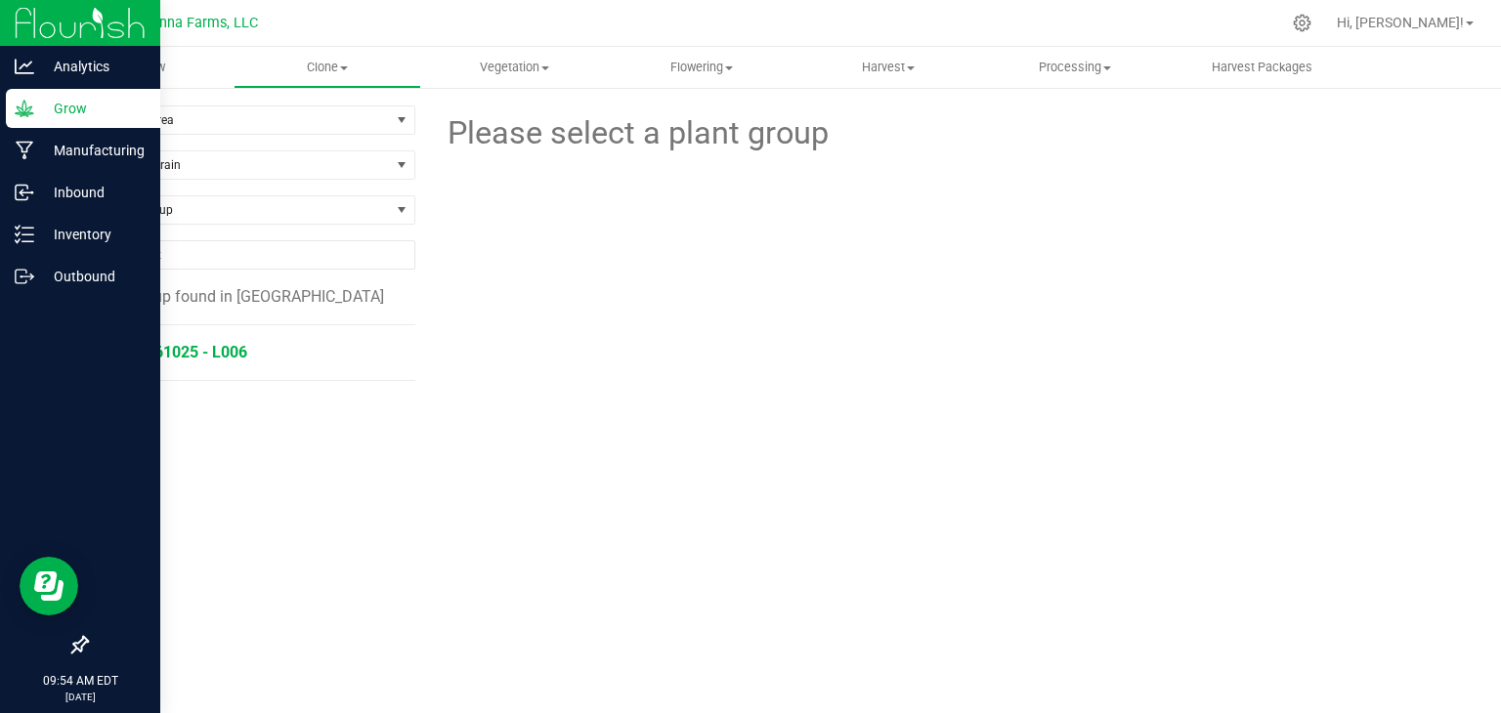
click at [188, 345] on span "SZ - 061025 - L006" at bounding box center [179, 352] width 135 height 19
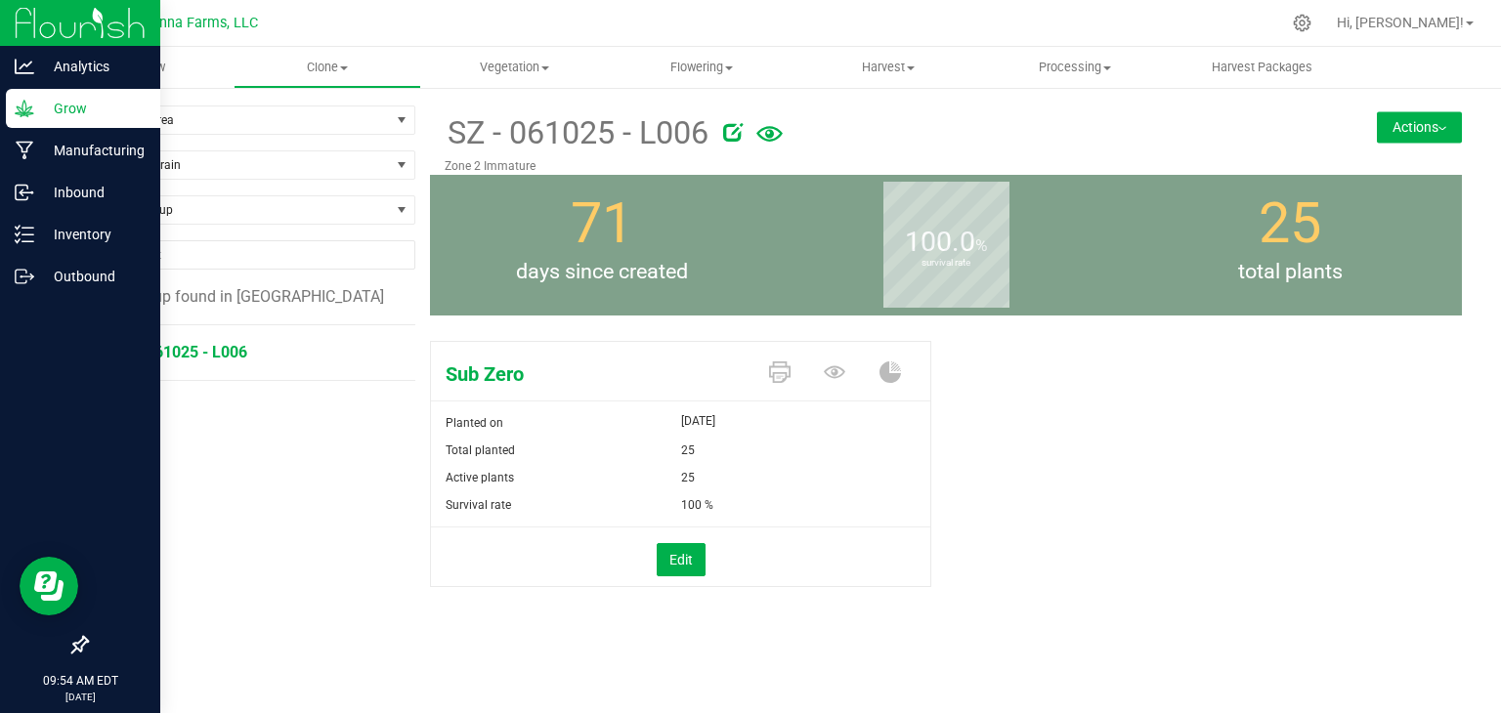
click at [1423, 130] on button "Actions" at bounding box center [1419, 126] width 85 height 31
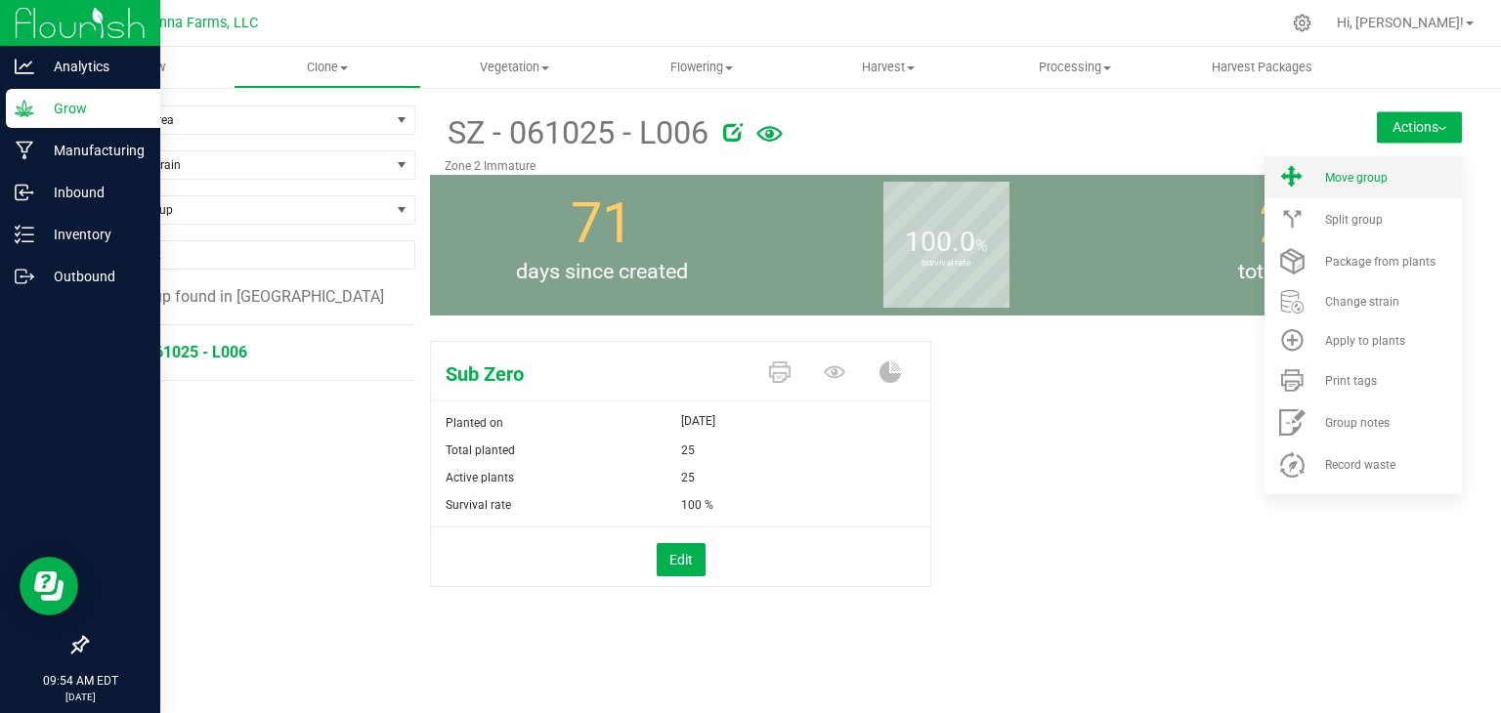
click at [1353, 173] on span "Move group" at bounding box center [1356, 178] width 63 height 14
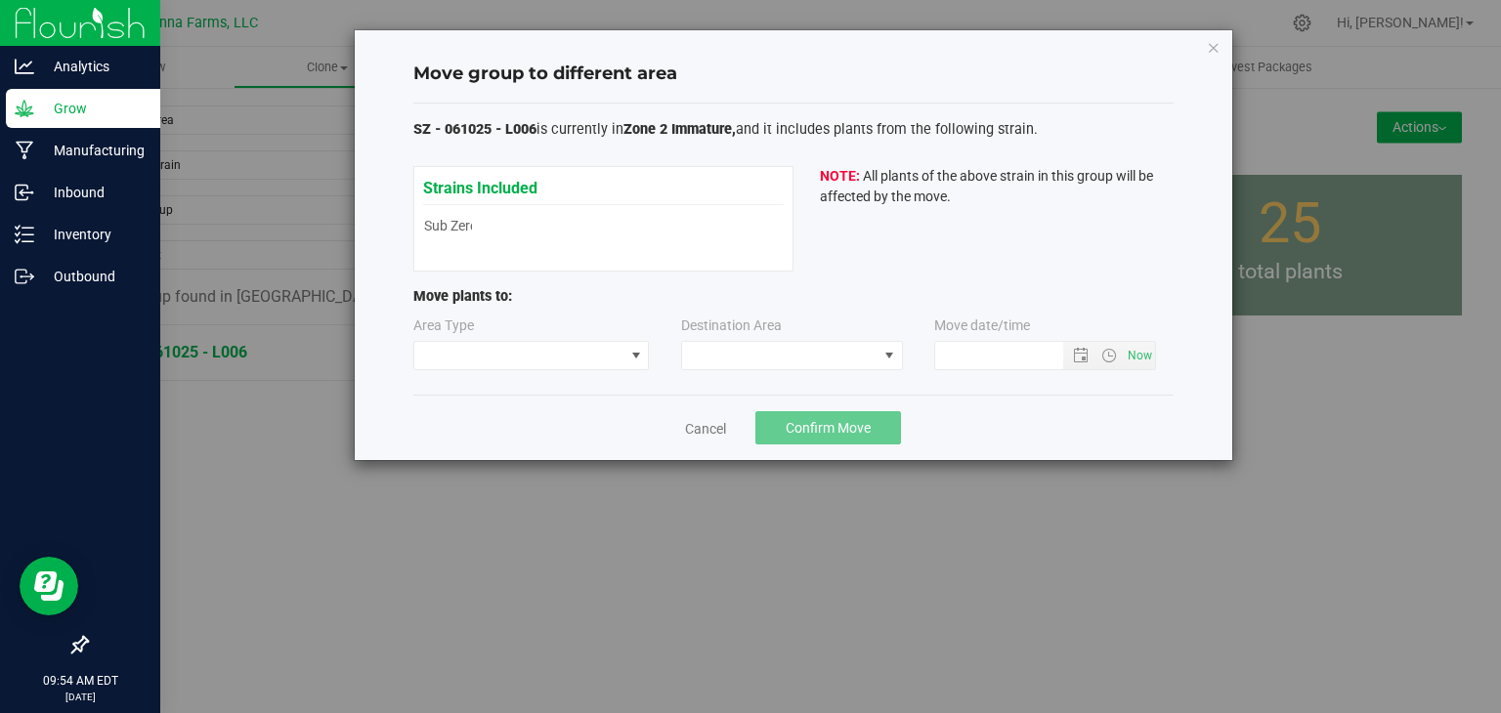
type input "[DATE] 9:54 AM"
click at [827, 353] on span at bounding box center [779, 355] width 195 height 27
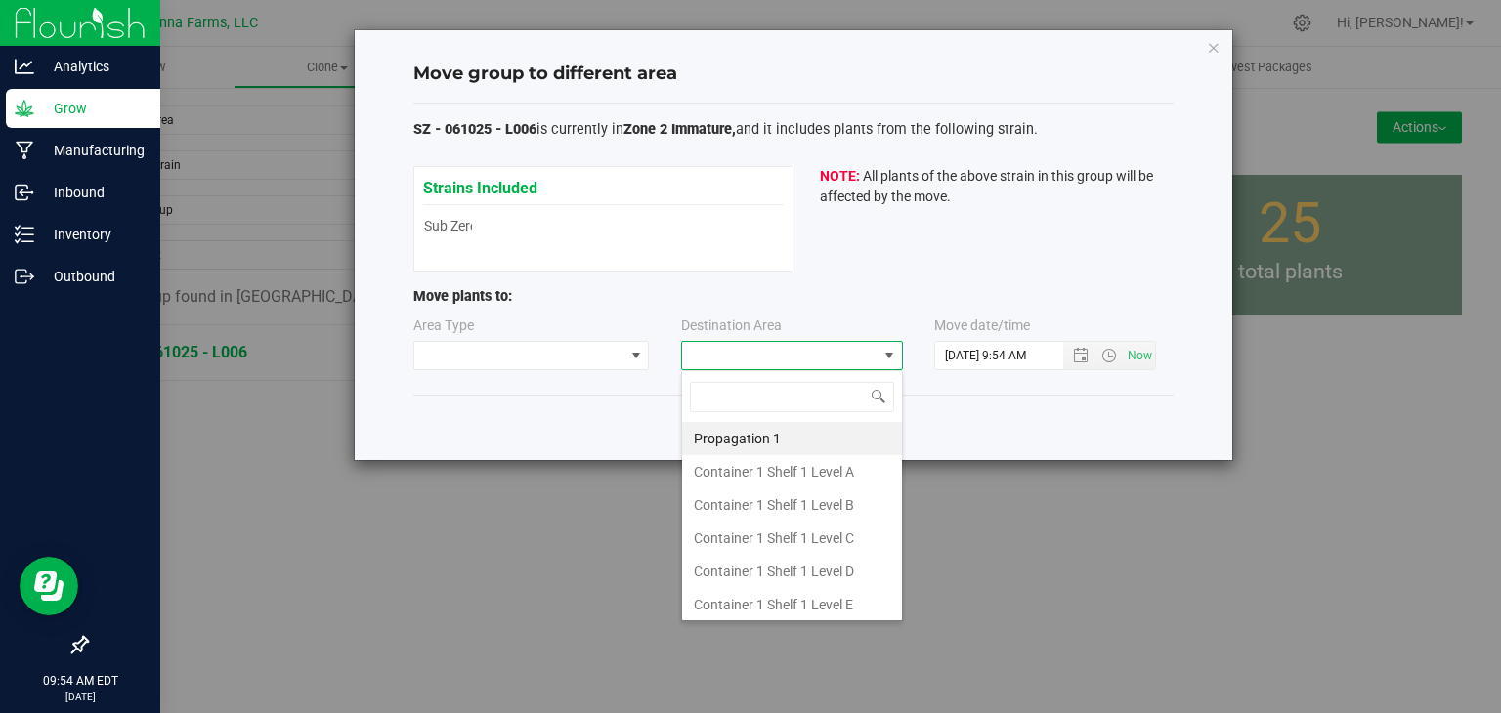
scroll to position [28, 222]
type input "z"
click at [806, 497] on li "Zone 2 Vegetative" at bounding box center [792, 505] width 220 height 33
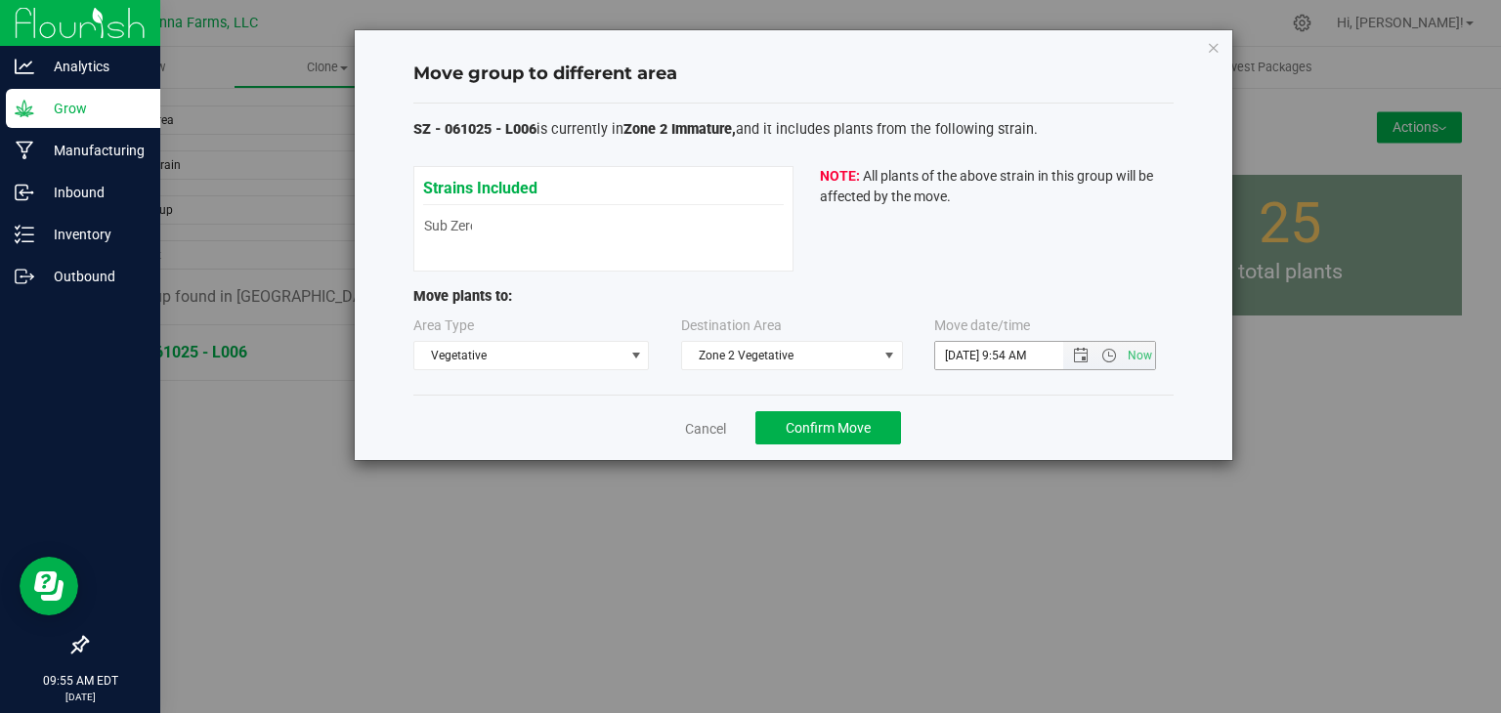
click at [1079, 346] on span "Now" at bounding box center [1109, 355] width 92 height 27
click at [1079, 361] on span "Open the date view" at bounding box center [1081, 356] width 16 height 16
click at [1017, 236] on div "Strains Included Sub Zero Sub Zero NOTE: All plants of the above strain in this…" at bounding box center [793, 219] width 760 height 106
click at [1210, 39] on icon "button" at bounding box center [1214, 46] width 14 height 23
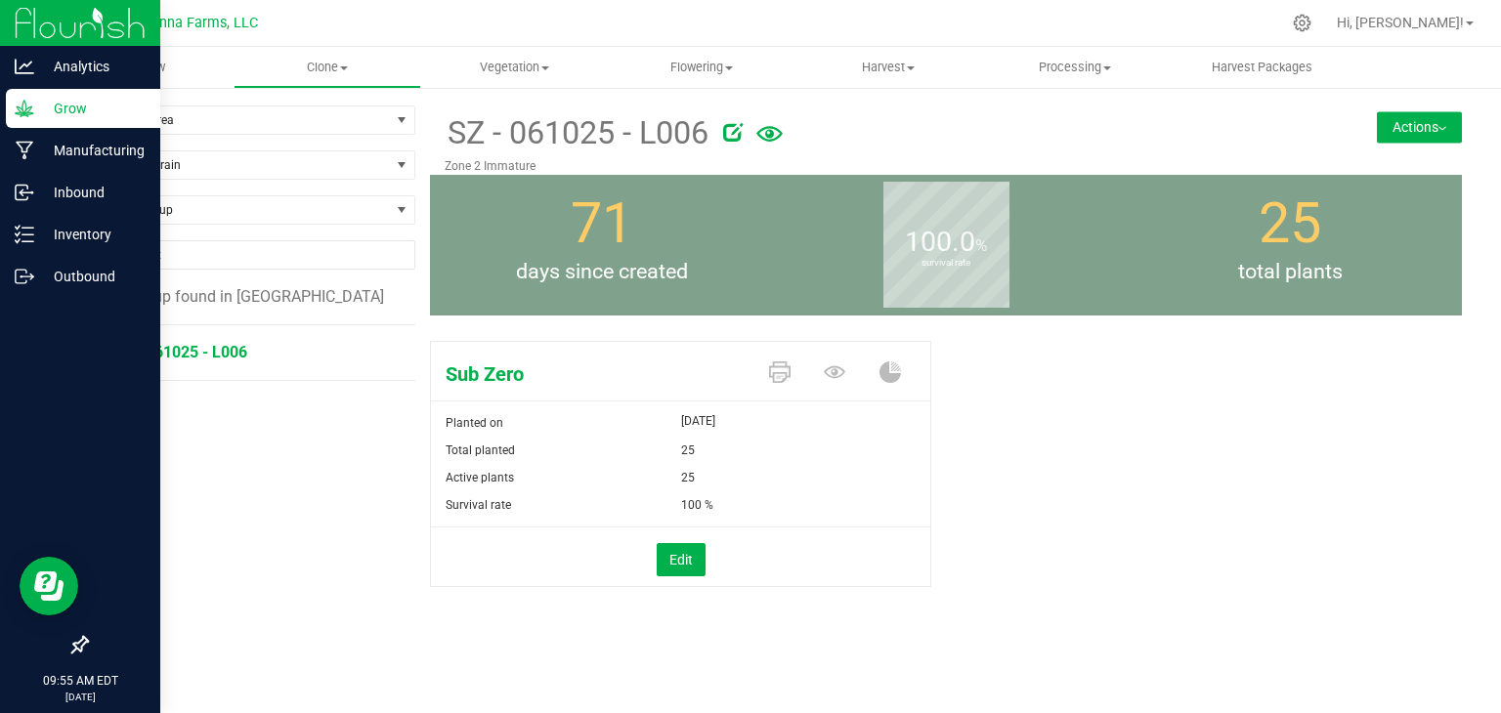
click at [319, 555] on div "Filter by Area Filter by Area All Container 1 Propagation Container 1 Shelf 1 L…" at bounding box center [258, 399] width 344 height 586
click at [533, 74] on span "Vegetation" at bounding box center [514, 68] width 185 height 18
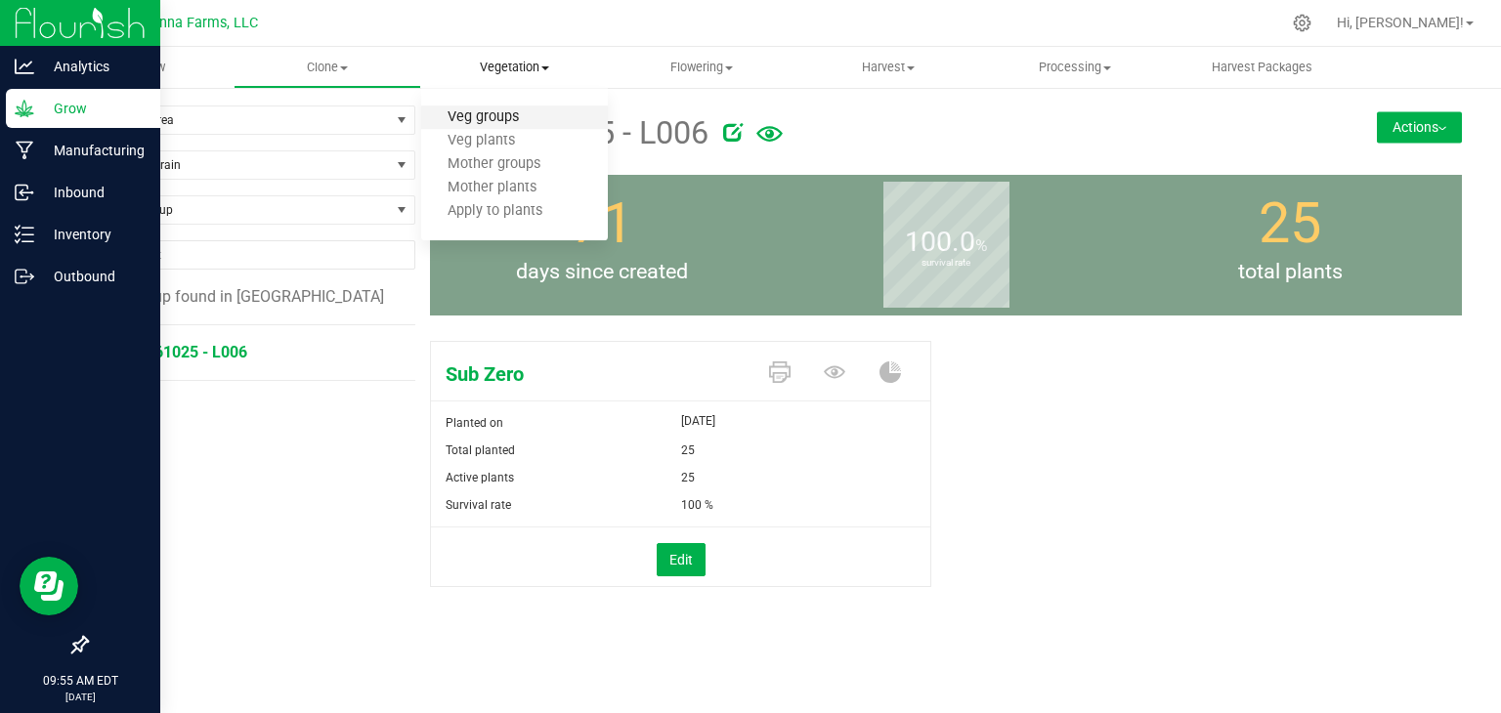
click at [518, 120] on span "Veg groups" at bounding box center [483, 117] width 124 height 17
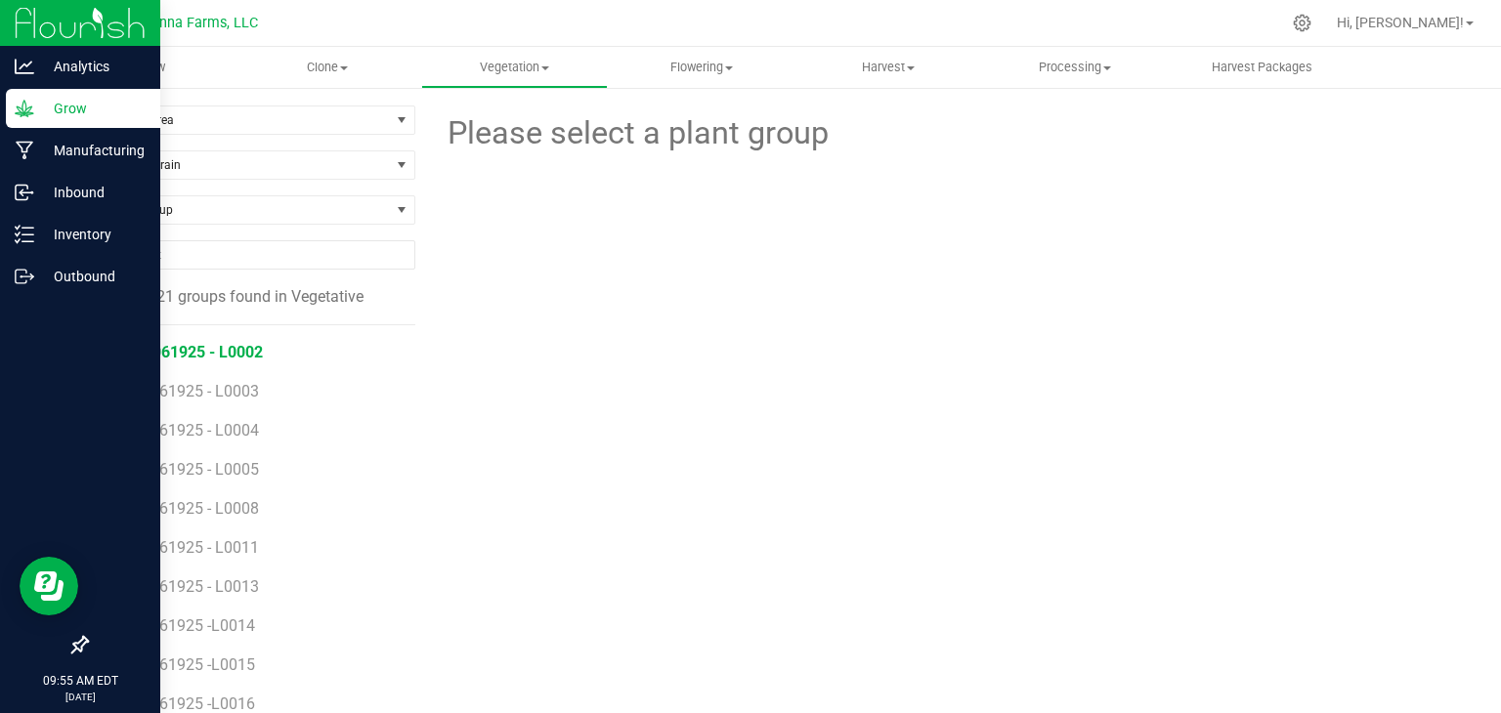
click at [242, 351] on span "313 - 061925 - L0002" at bounding box center [187, 352] width 150 height 19
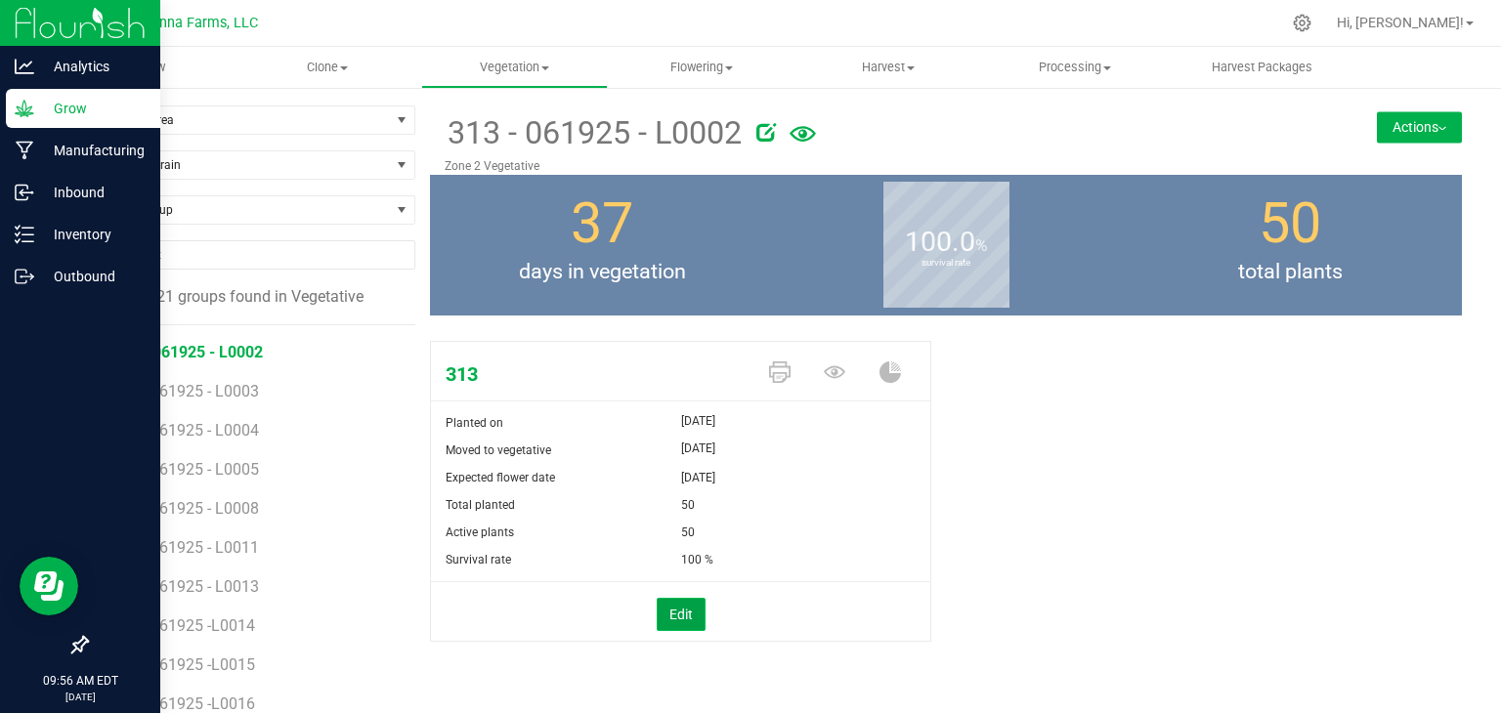
click at [670, 607] on button "Edit" at bounding box center [681, 614] width 49 height 33
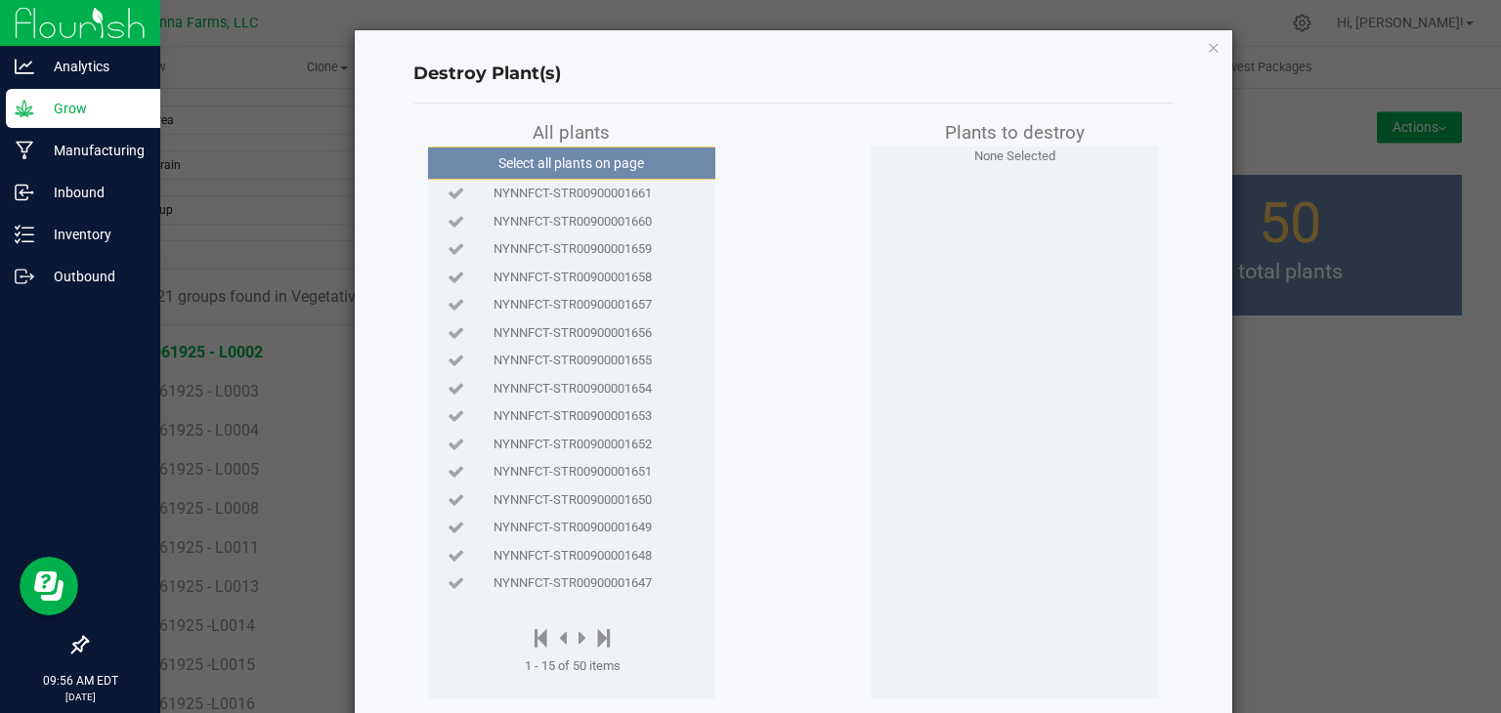
click at [512, 320] on div "NYNNFCT-STR00900001656" at bounding box center [572, 333] width 278 height 28
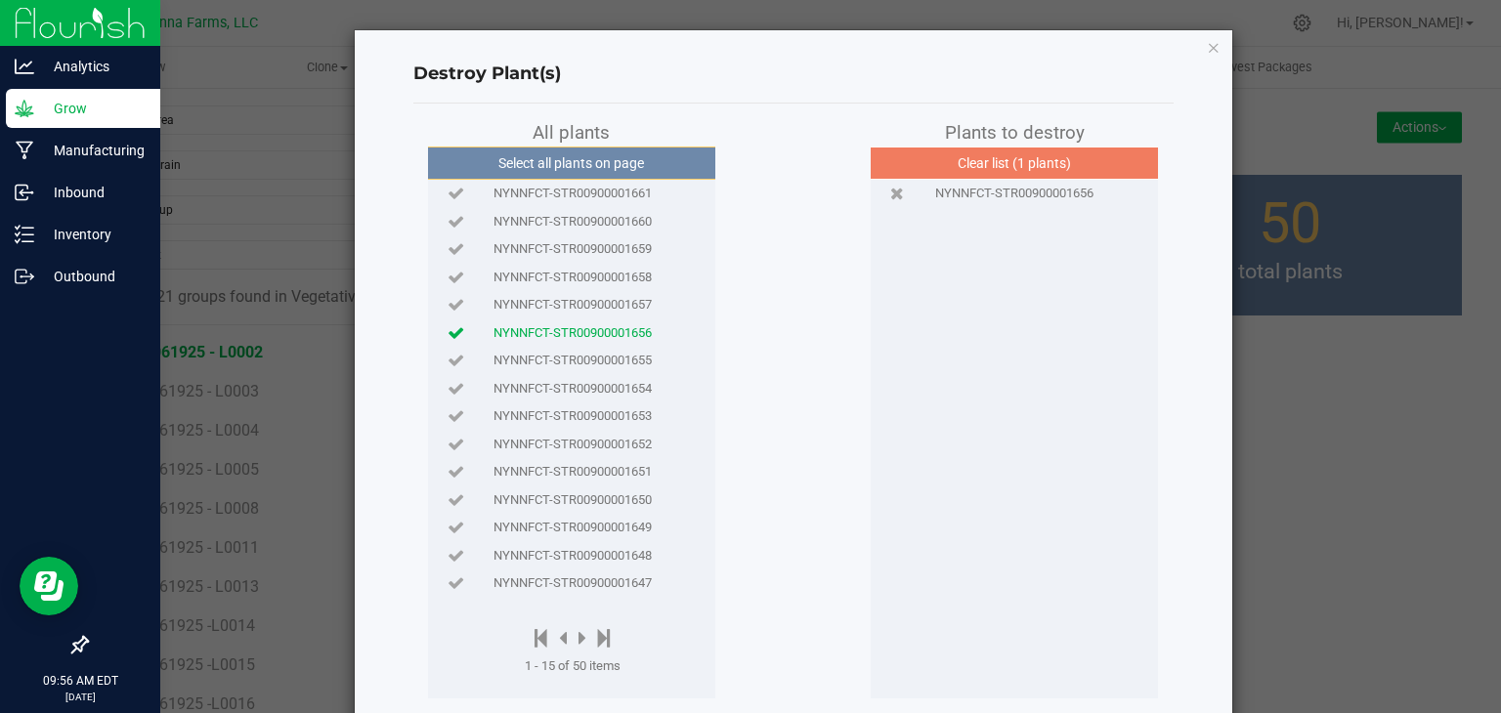
click at [513, 276] on span "NYNNFCT-STR00900001658" at bounding box center [573, 278] width 158 height 20
click at [513, 216] on span "NYNNFCT-STR00900001660" at bounding box center [573, 222] width 158 height 20
click at [532, 419] on span "NYNNFCT-STR00900001653" at bounding box center [573, 417] width 158 height 20
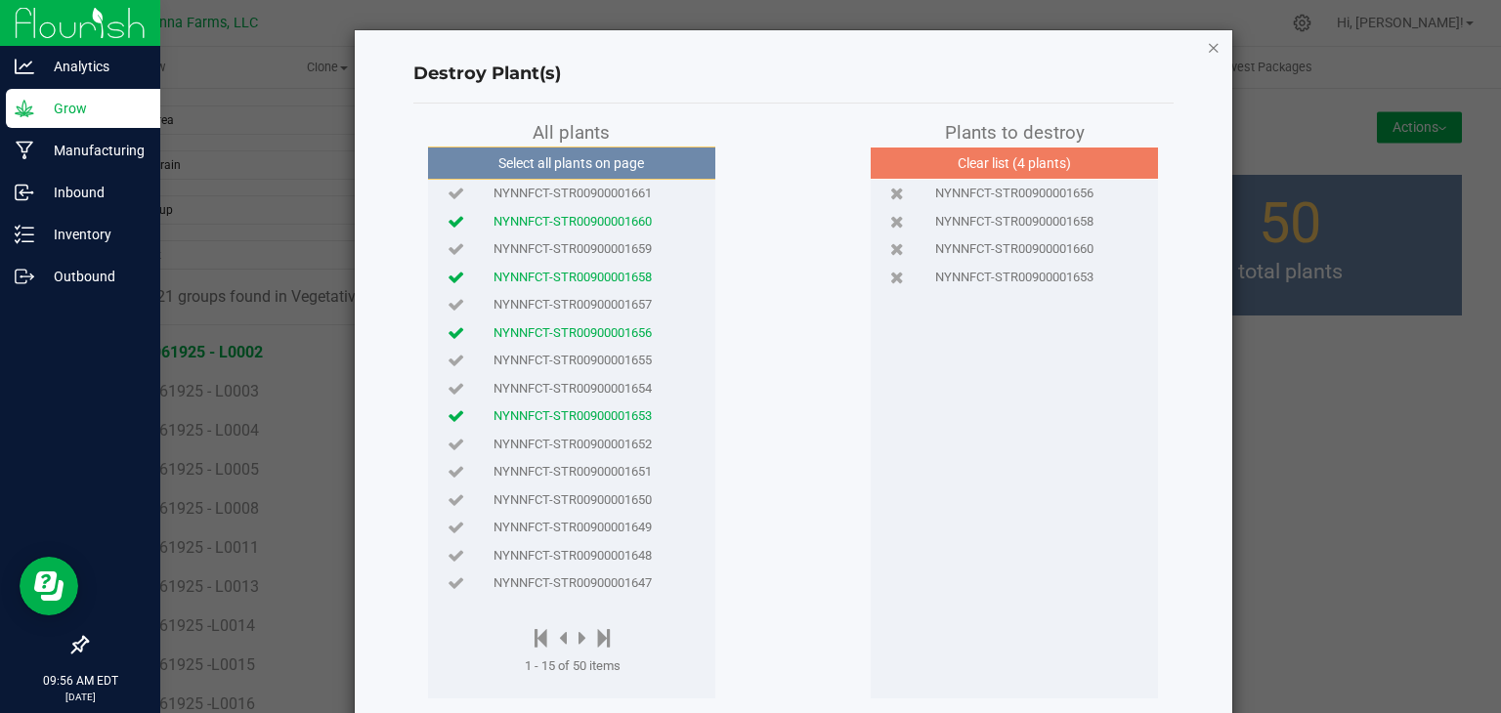
click at [1210, 51] on icon "button" at bounding box center [1214, 46] width 14 height 23
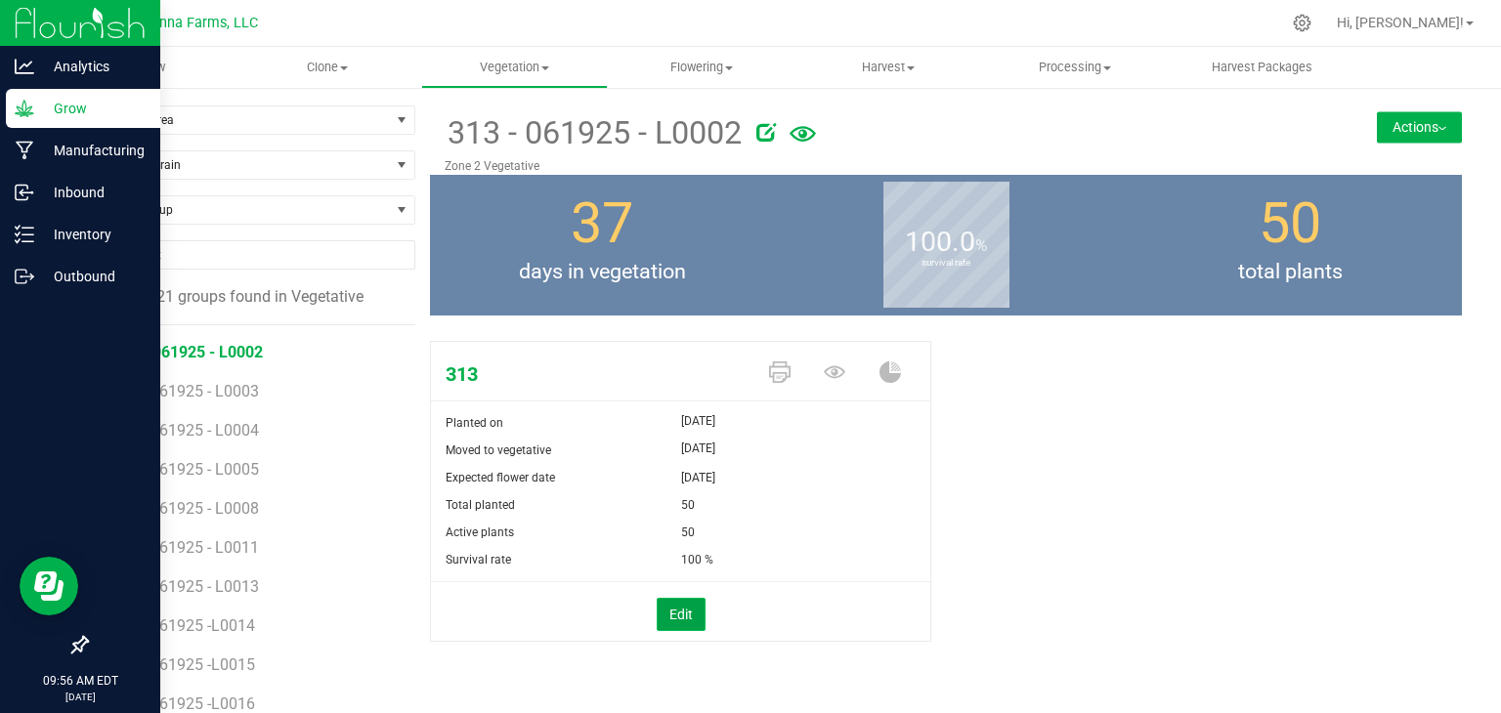
click at [680, 614] on button "Edit" at bounding box center [681, 614] width 49 height 33
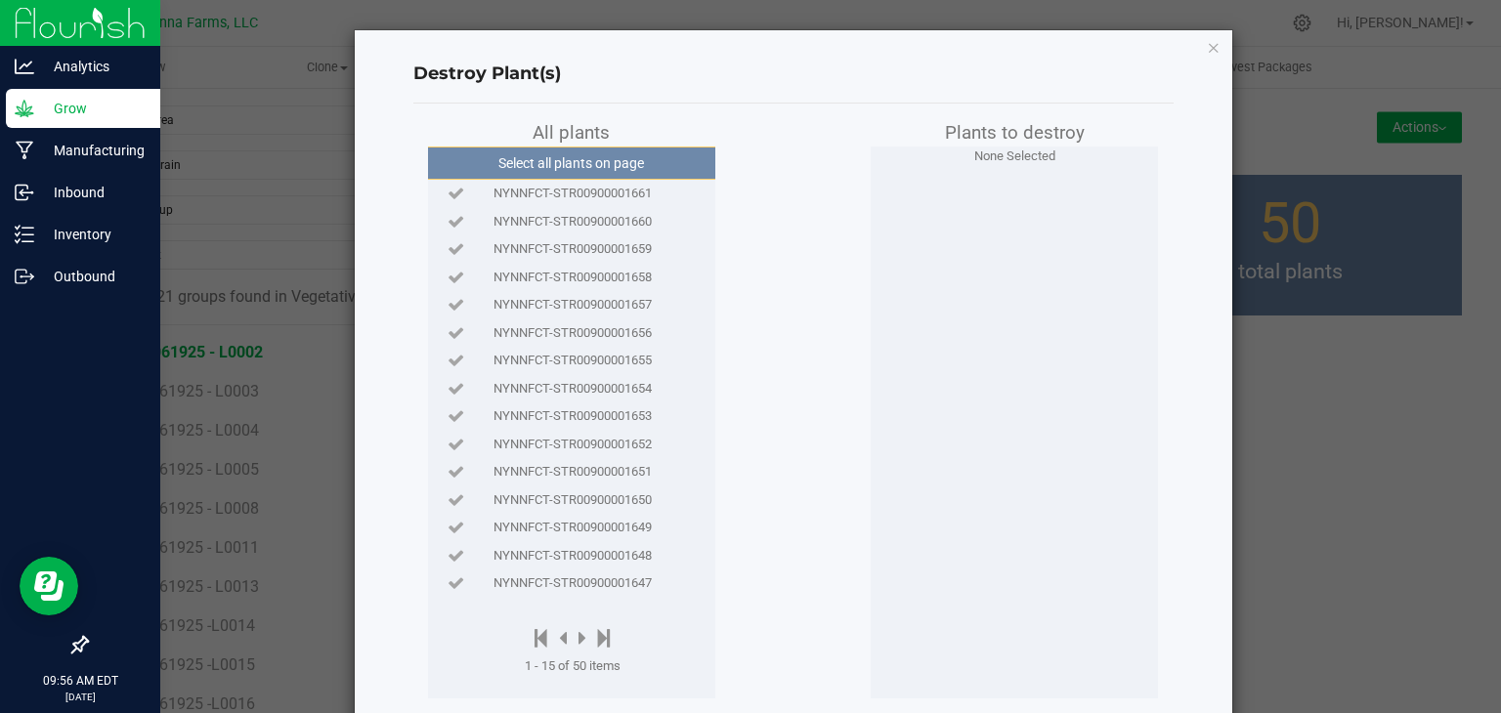
click at [529, 271] on span "NYNNFCT-STR00900001658" at bounding box center [573, 278] width 158 height 20
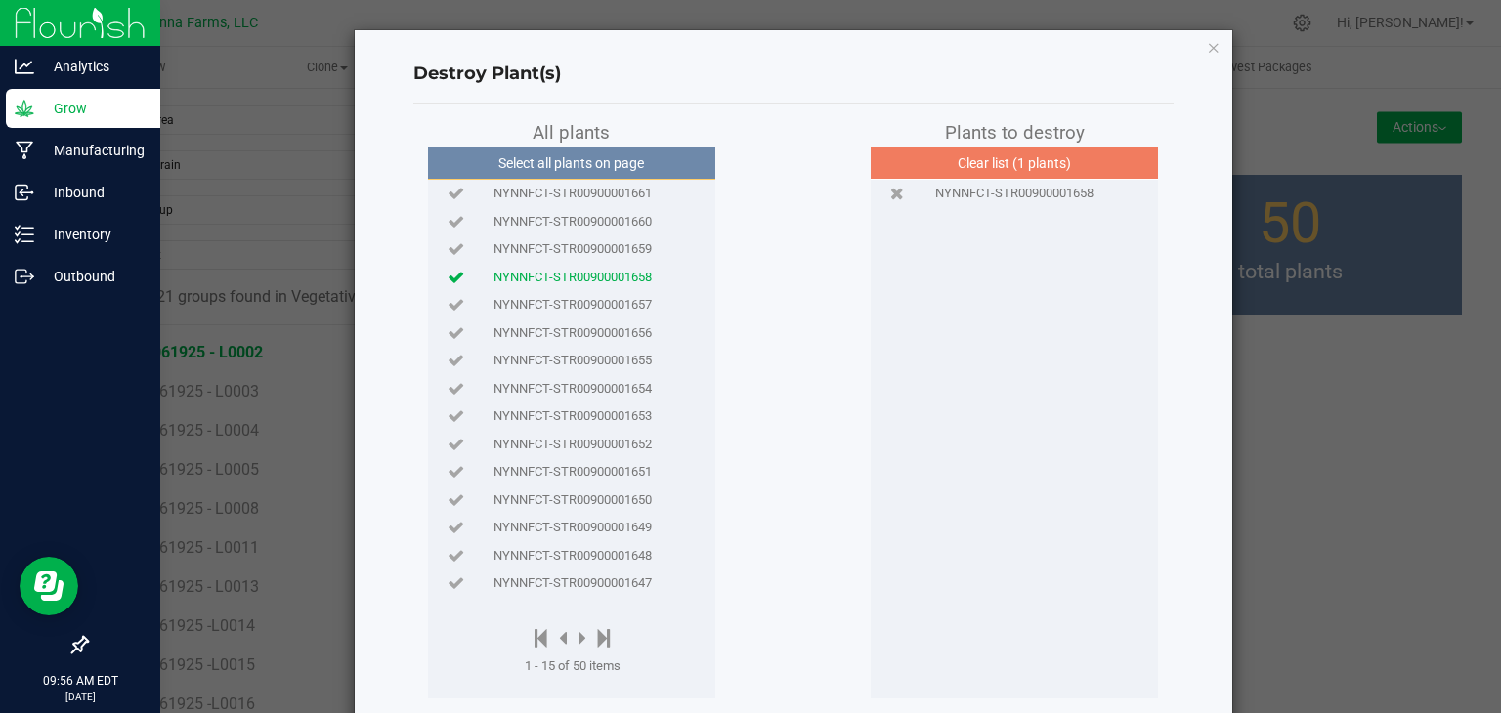
click at [557, 332] on span "NYNNFCT-STR00900001656" at bounding box center [573, 333] width 158 height 20
click at [1207, 45] on icon "button" at bounding box center [1214, 46] width 14 height 23
